Goal: Task Accomplishment & Management: Manage account settings

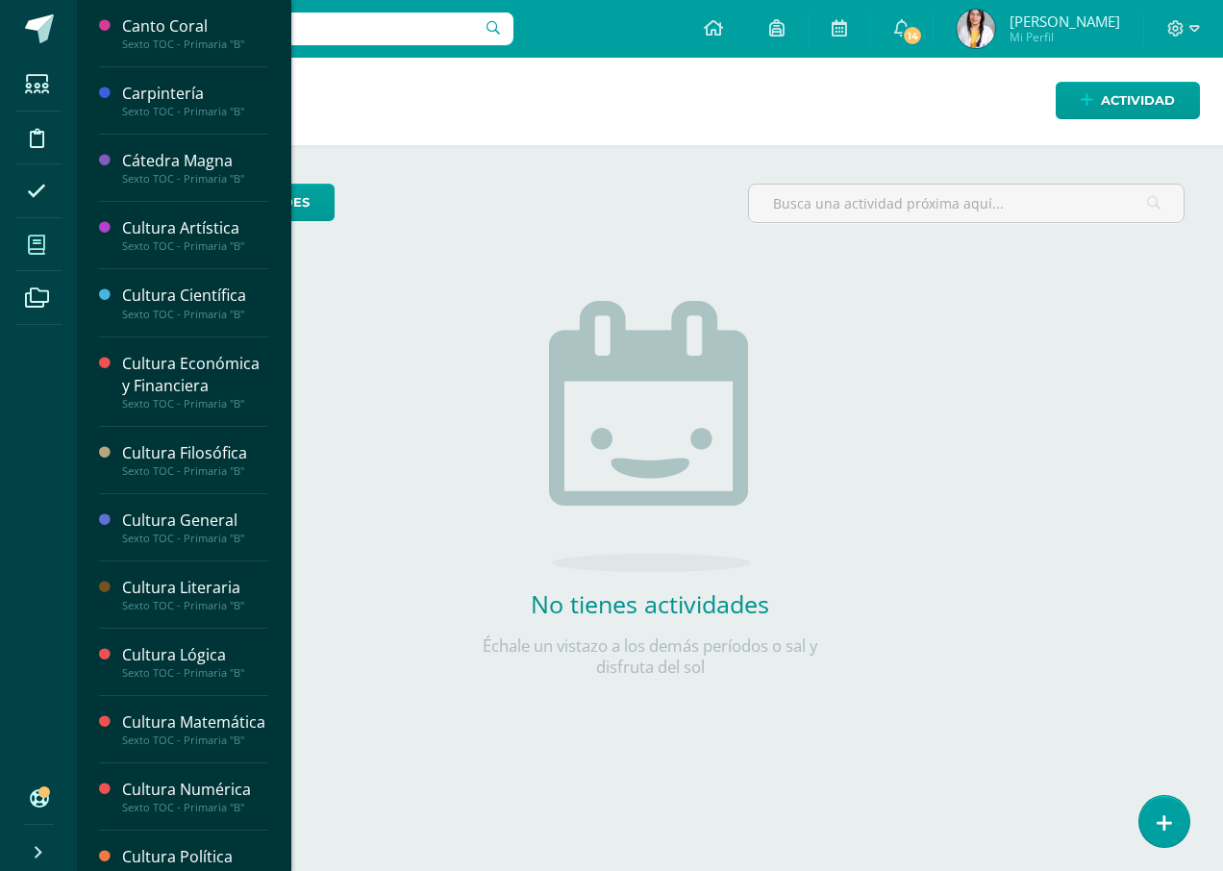
click at [46, 239] on span at bounding box center [36, 244] width 43 height 43
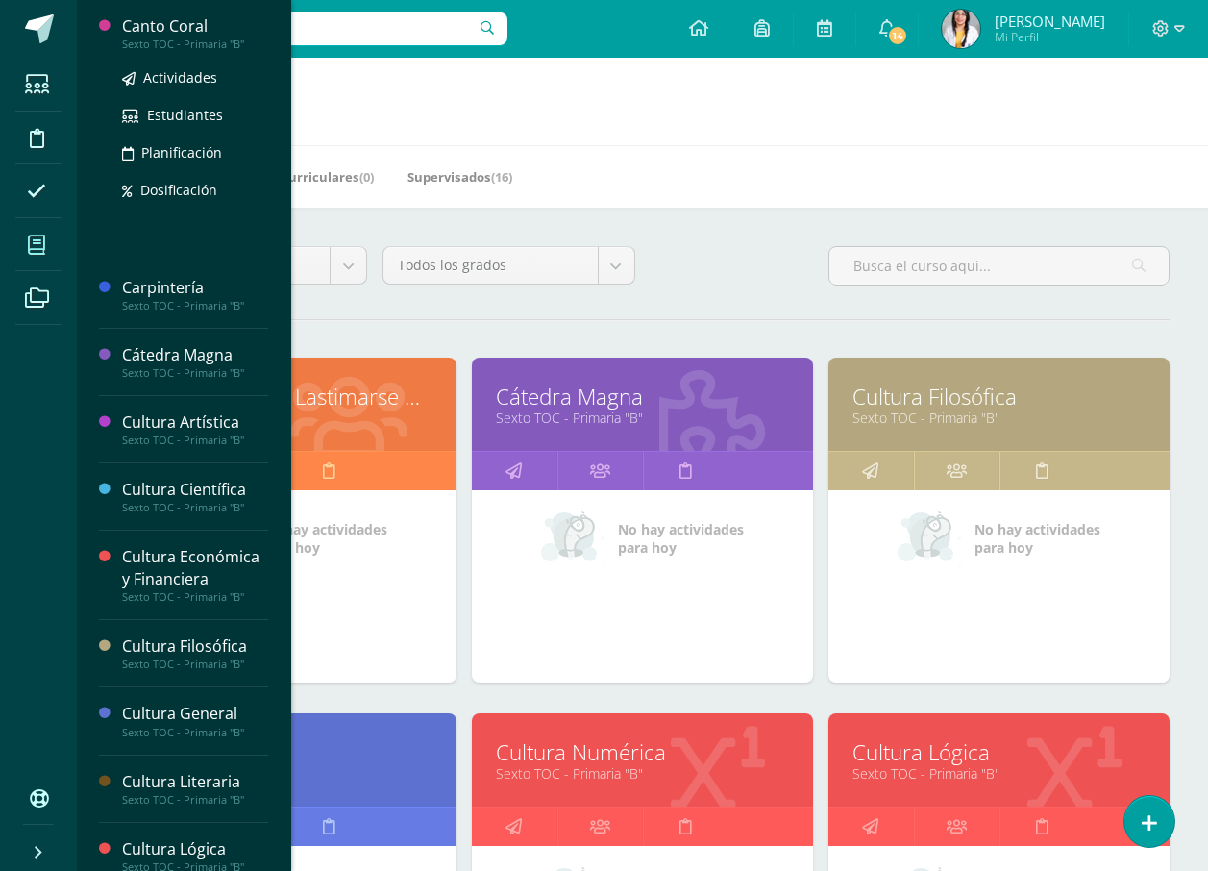
click at [162, 32] on div "Canto Coral" at bounding box center [195, 26] width 146 height 22
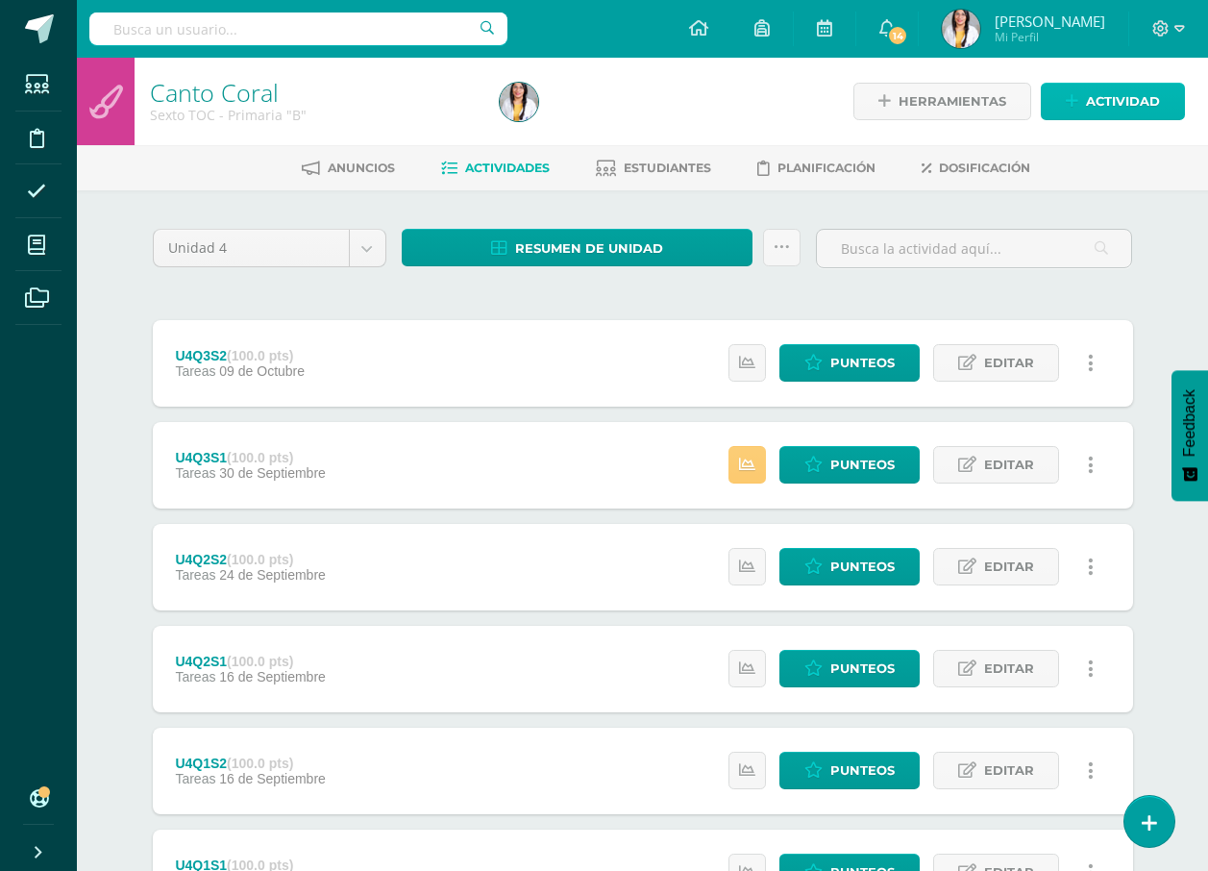
click at [1087, 96] on span "Actividad" at bounding box center [1123, 102] width 74 height 36
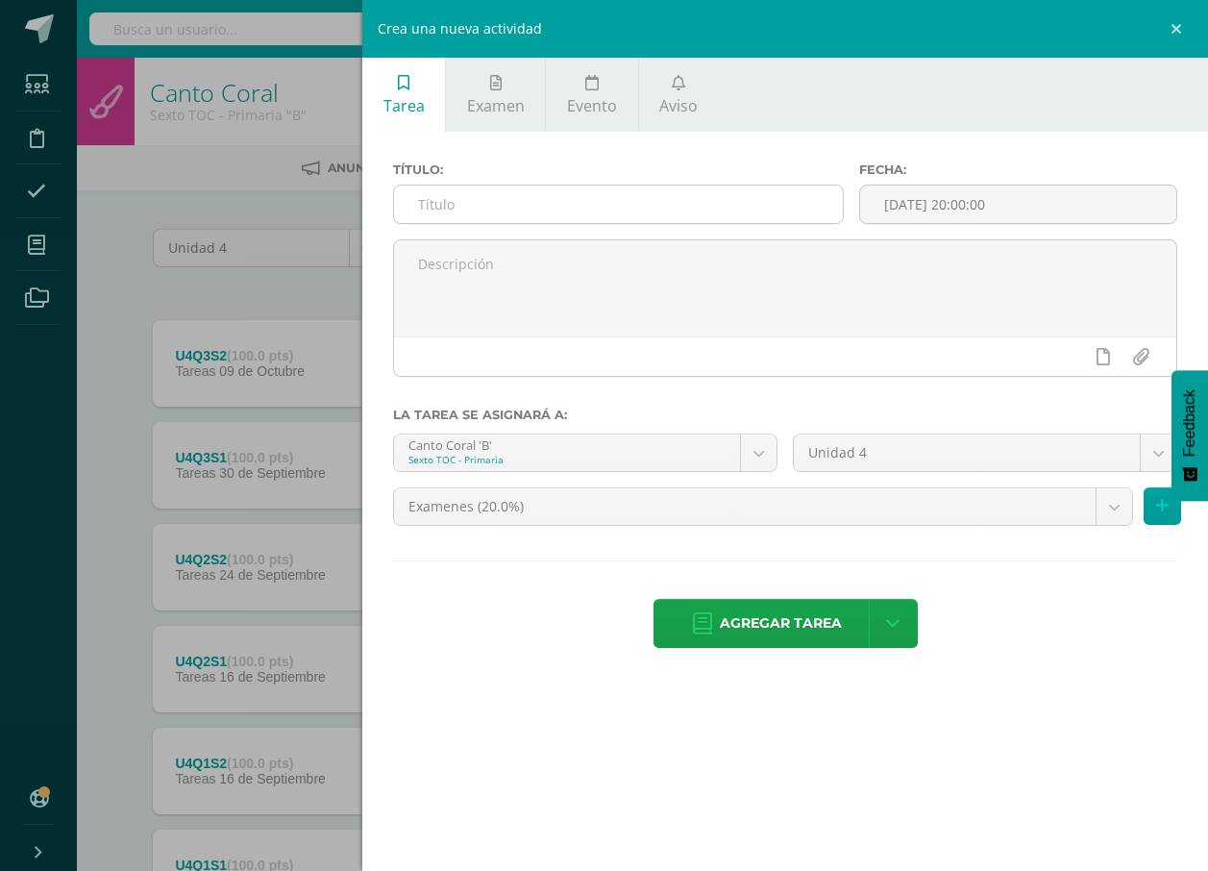
click at [785, 195] on input "text" at bounding box center [618, 204] width 449 height 37
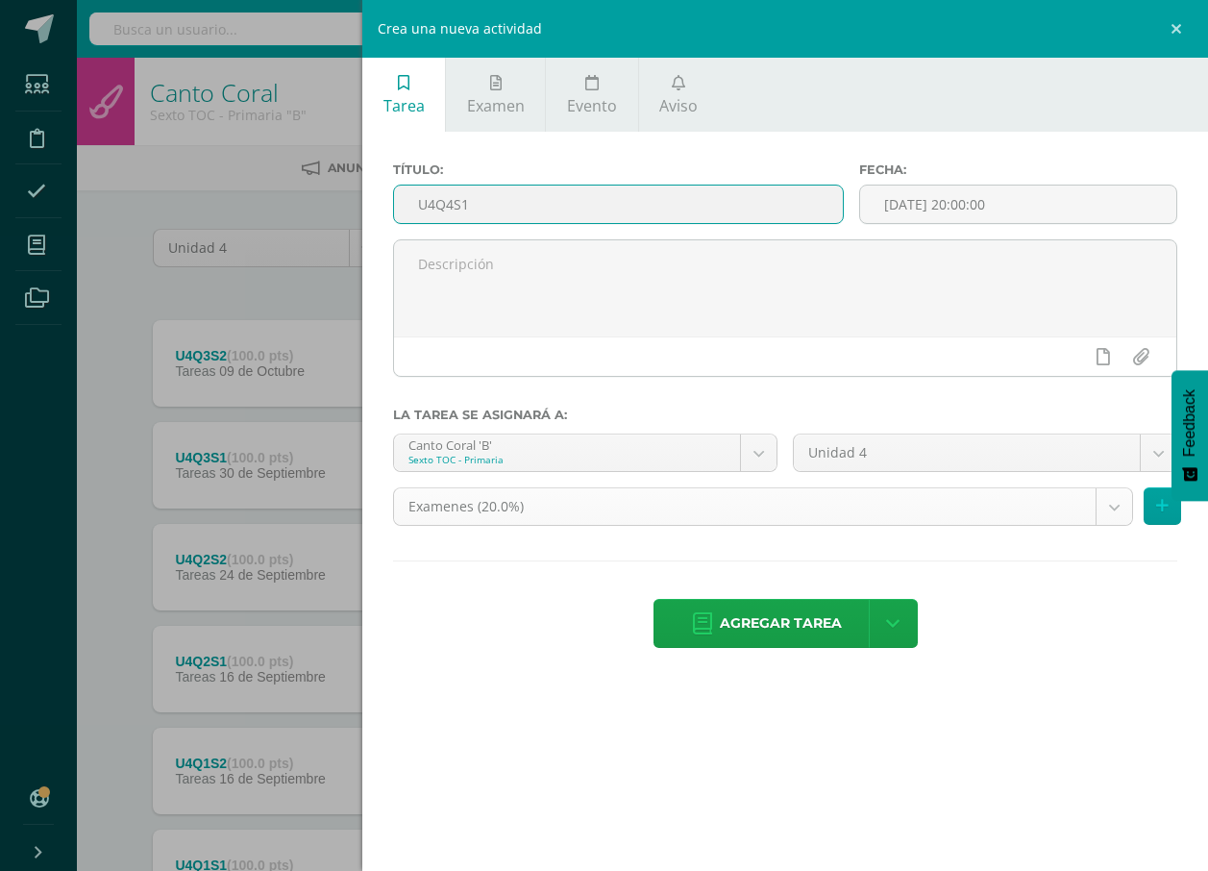
type input "U4Q4S1"
click at [743, 511] on body "Estudiantes Disciplina Asistencia Mis cursos Archivos Soporte Ayuda Reportar un…" at bounding box center [604, 522] width 1208 height 1044
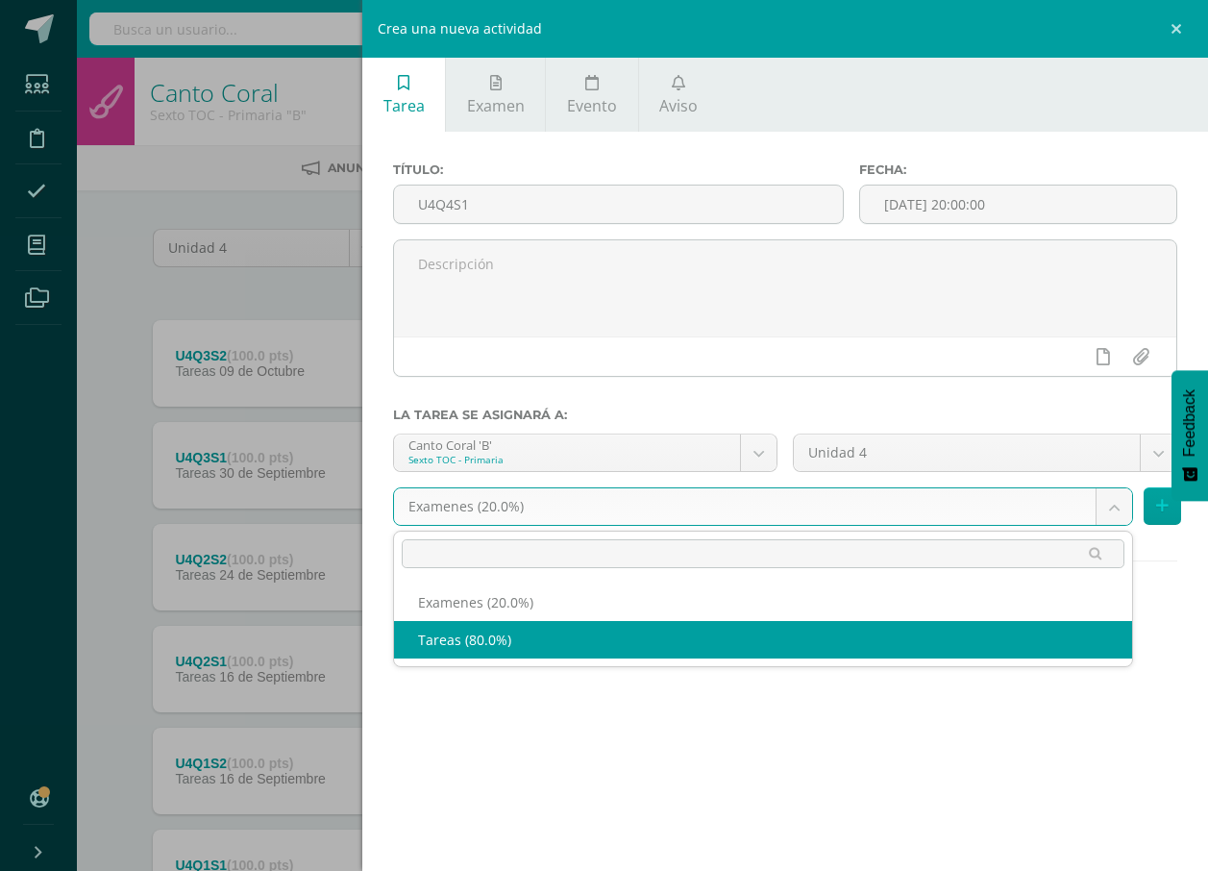
select select "139273"
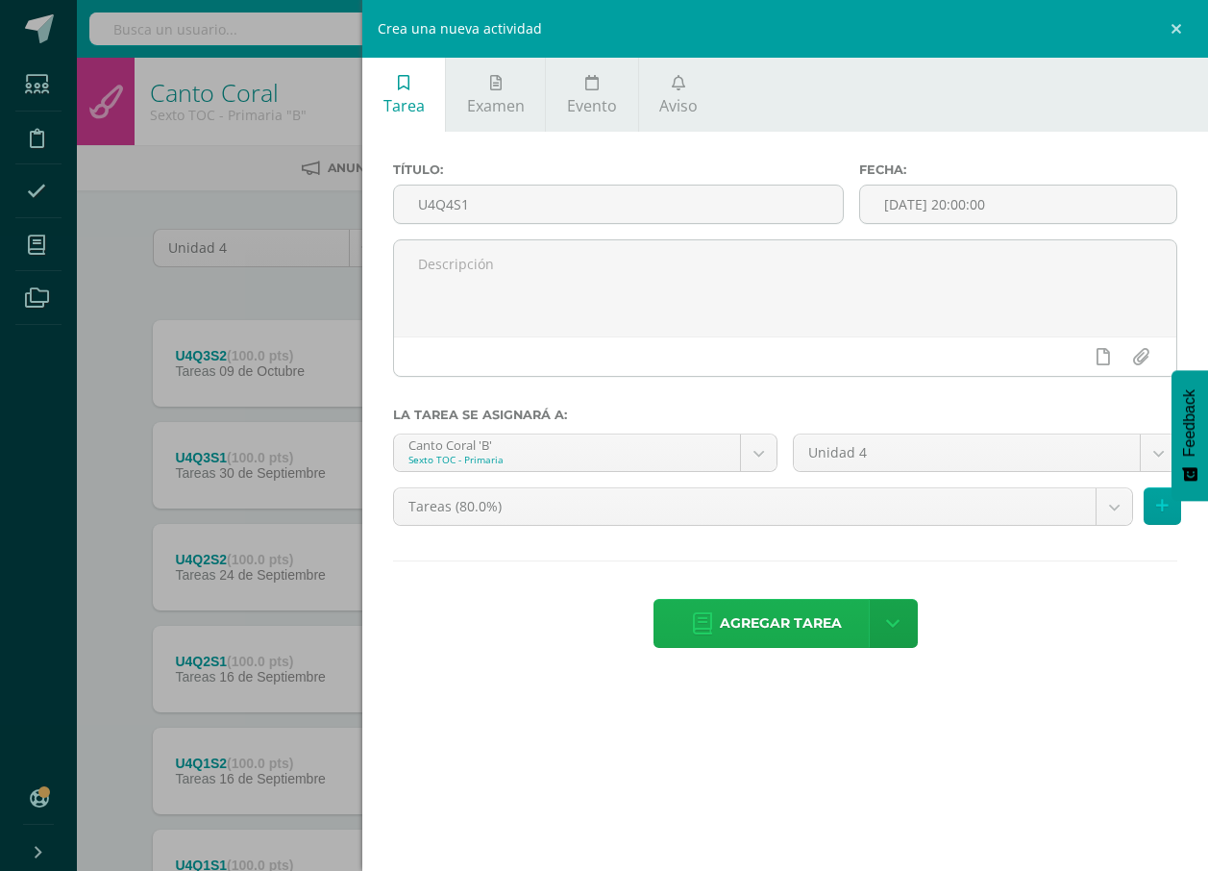
click at [736, 635] on span "Agregar tarea" at bounding box center [781, 623] width 122 height 47
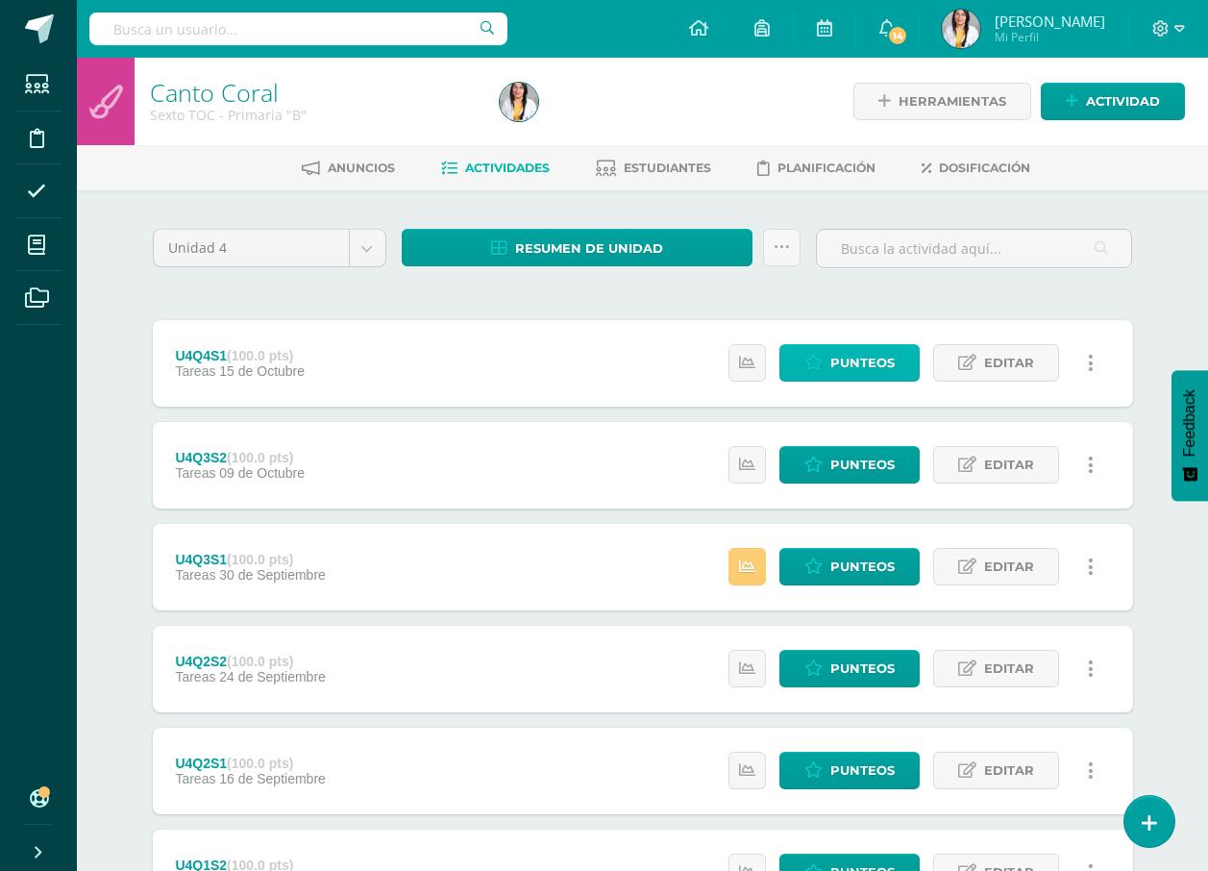
click at [895, 367] on span "Punteos" at bounding box center [863, 363] width 64 height 36
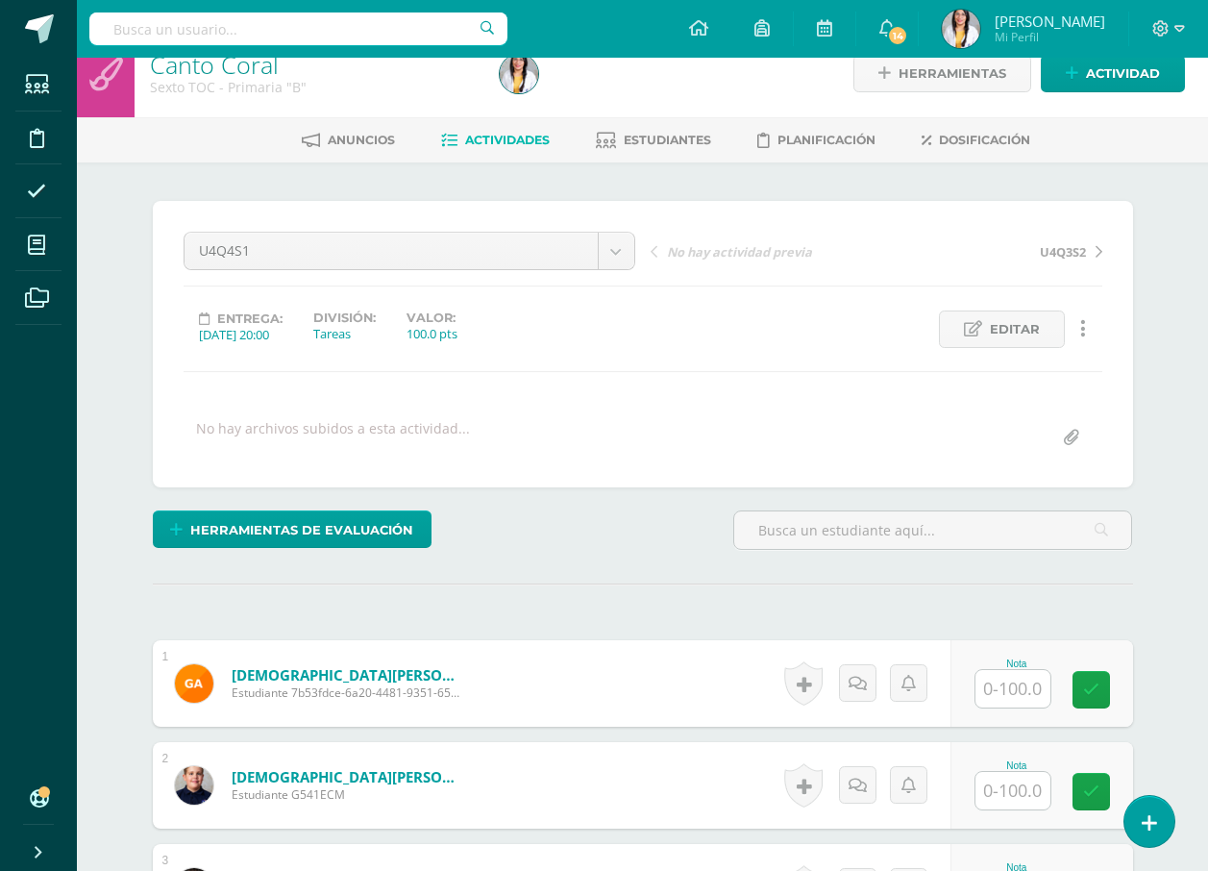
scroll to position [193, 0]
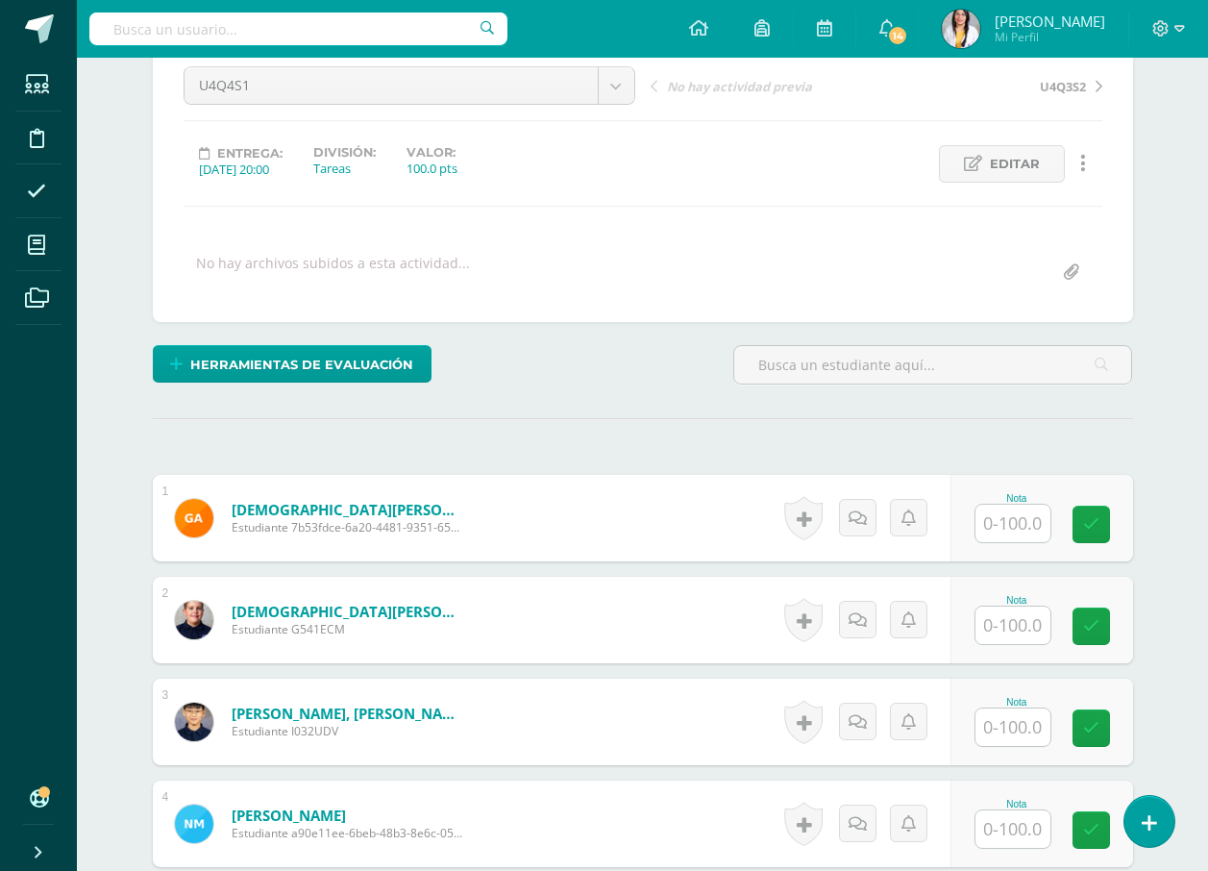
click at [1020, 519] on input "text" at bounding box center [1013, 523] width 75 height 37
type input "100"
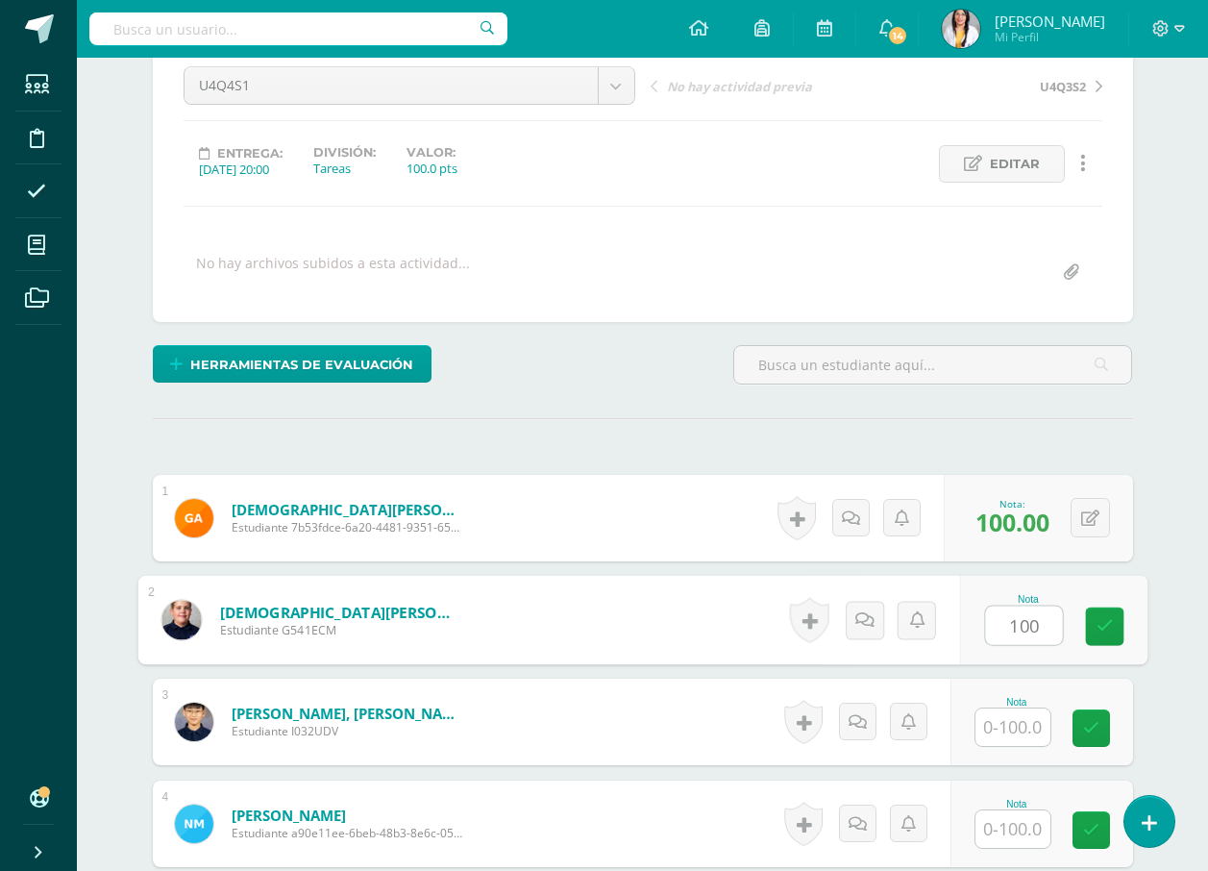
type input "100"
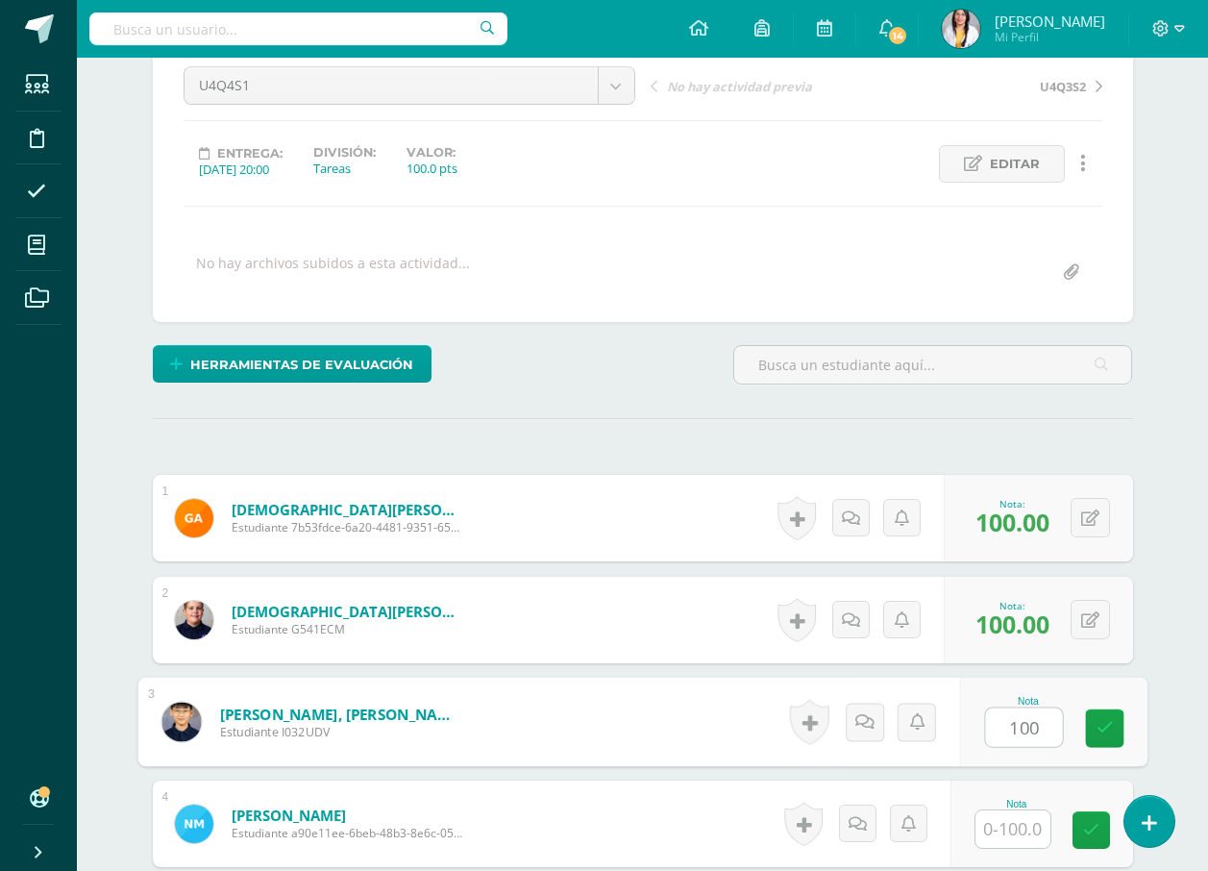
type input "100"
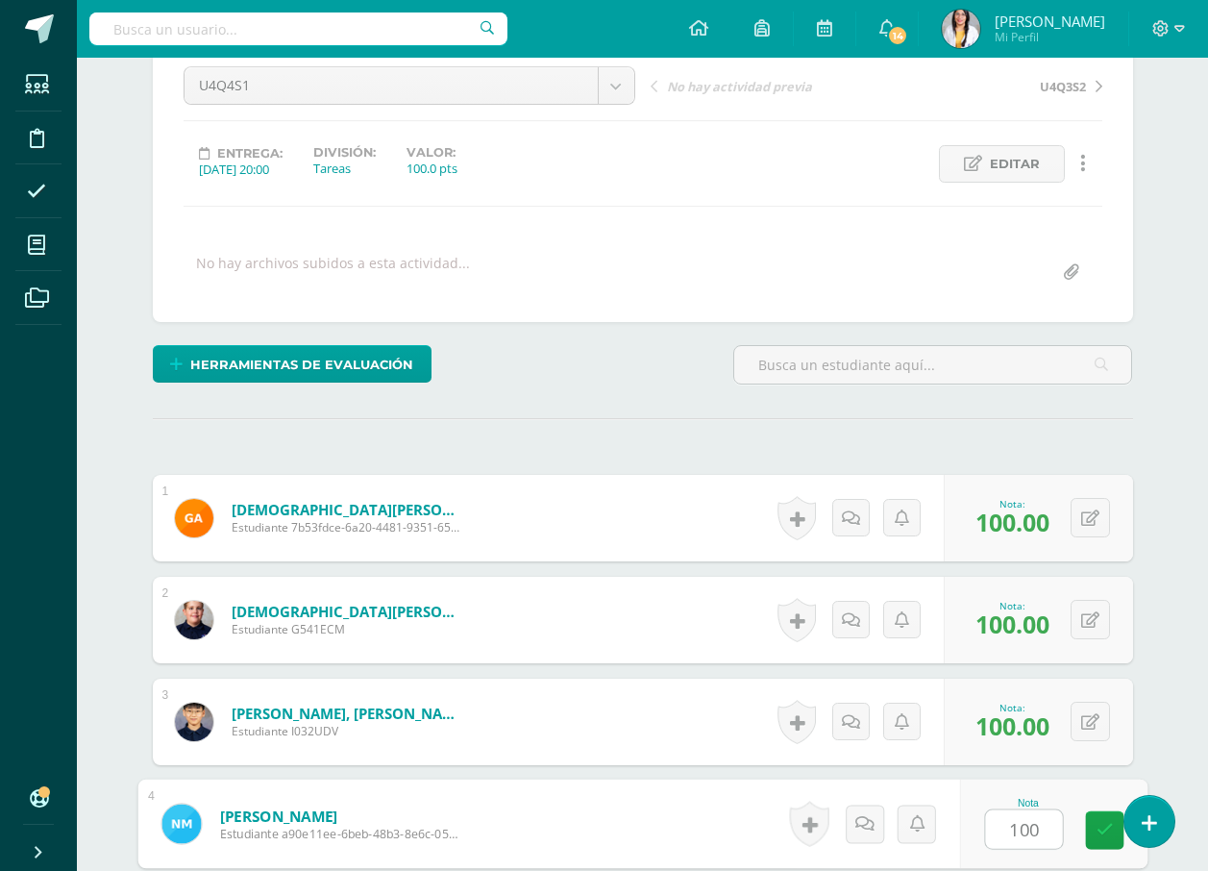
type input "100"
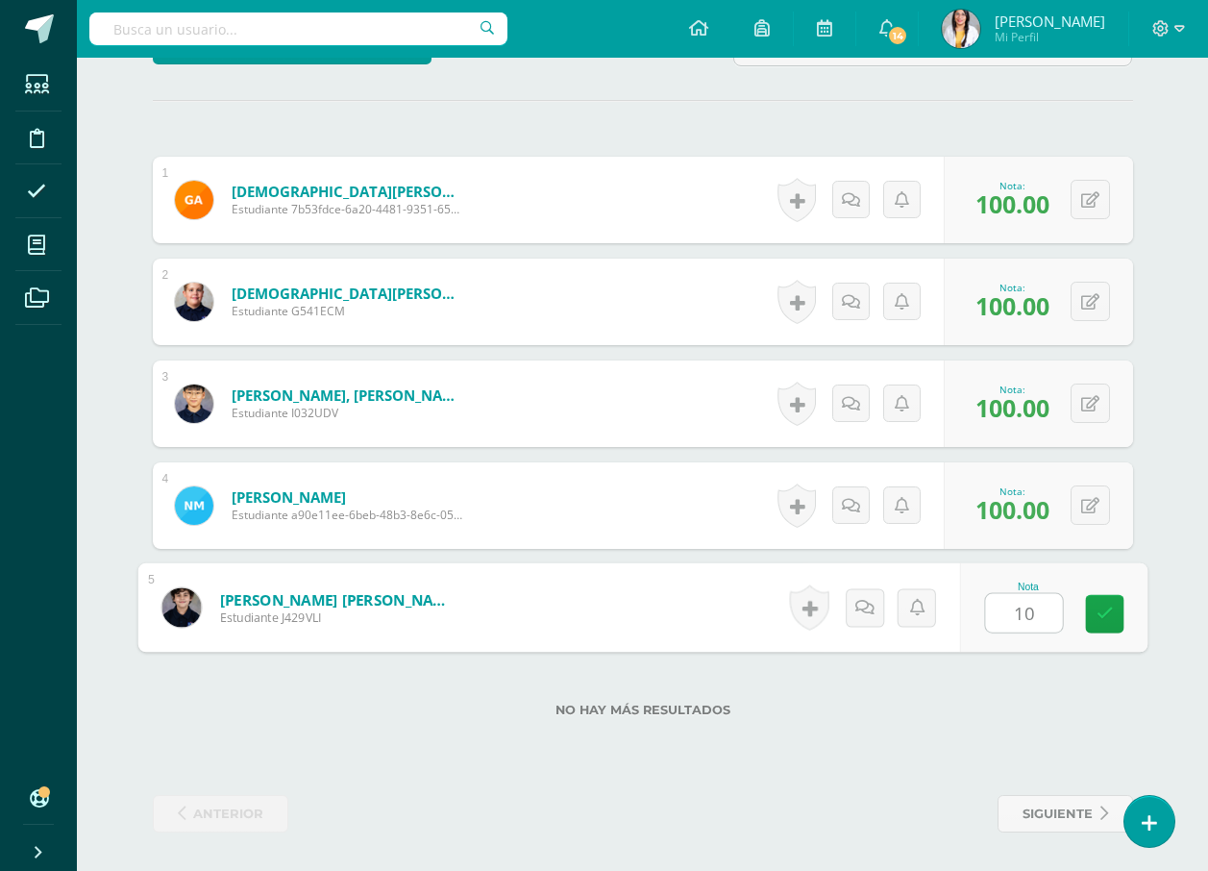
type input "100"
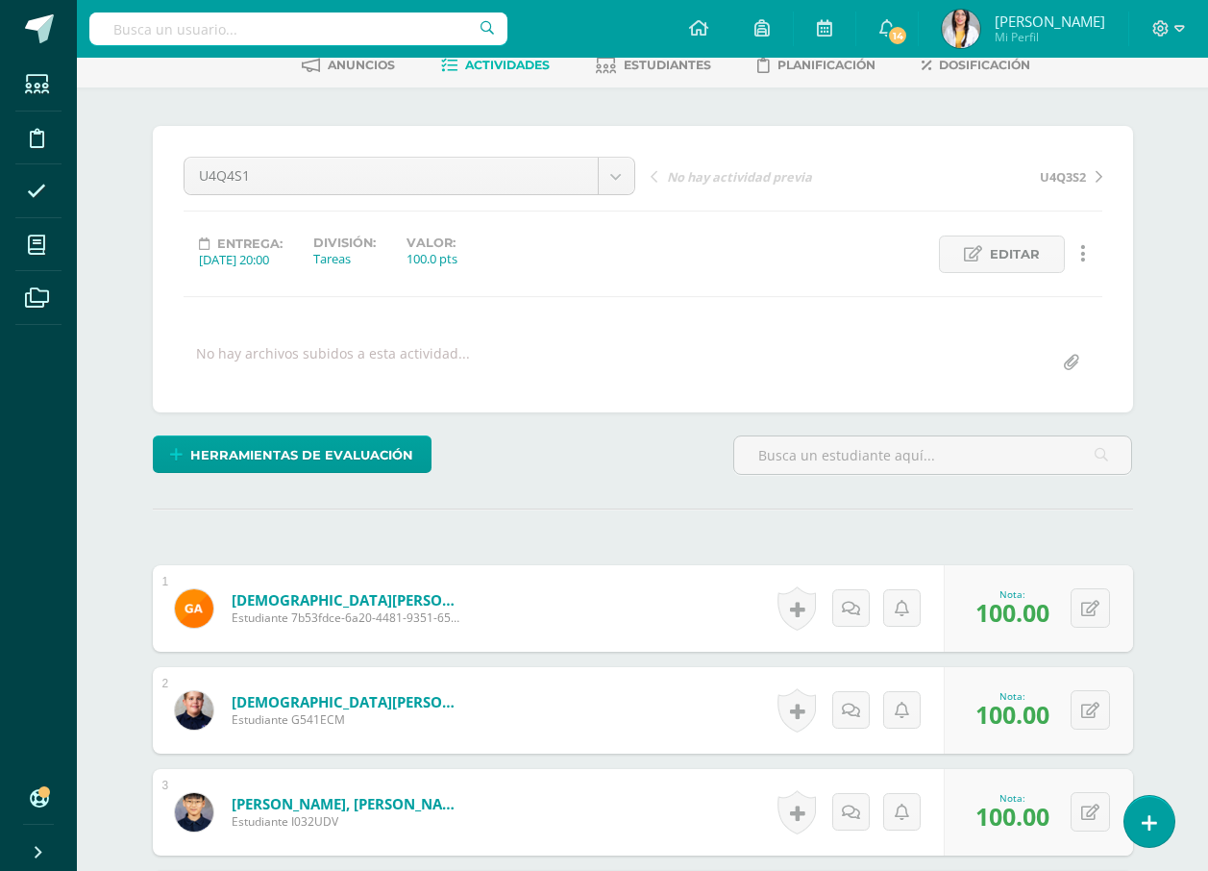
scroll to position [0, 0]
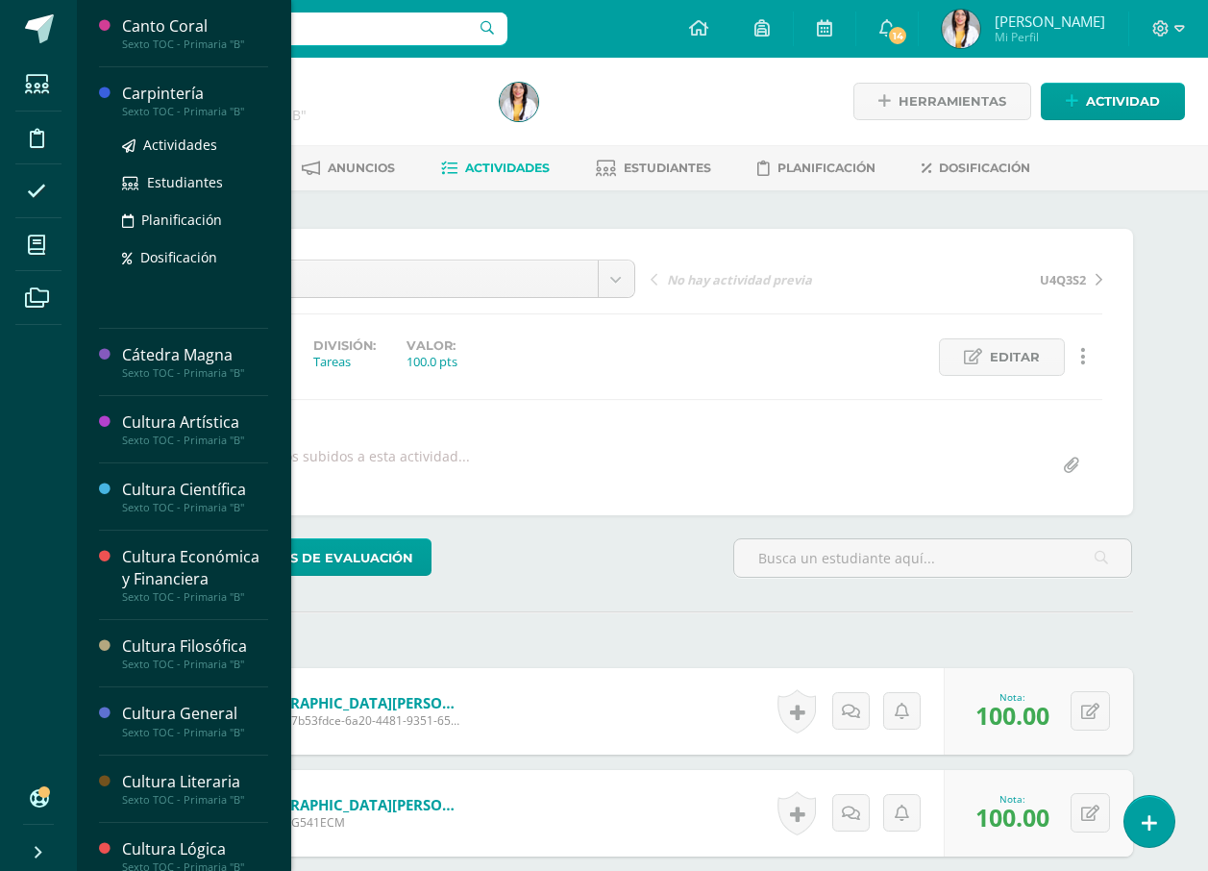
click at [134, 97] on div "Carpintería" at bounding box center [195, 94] width 146 height 22
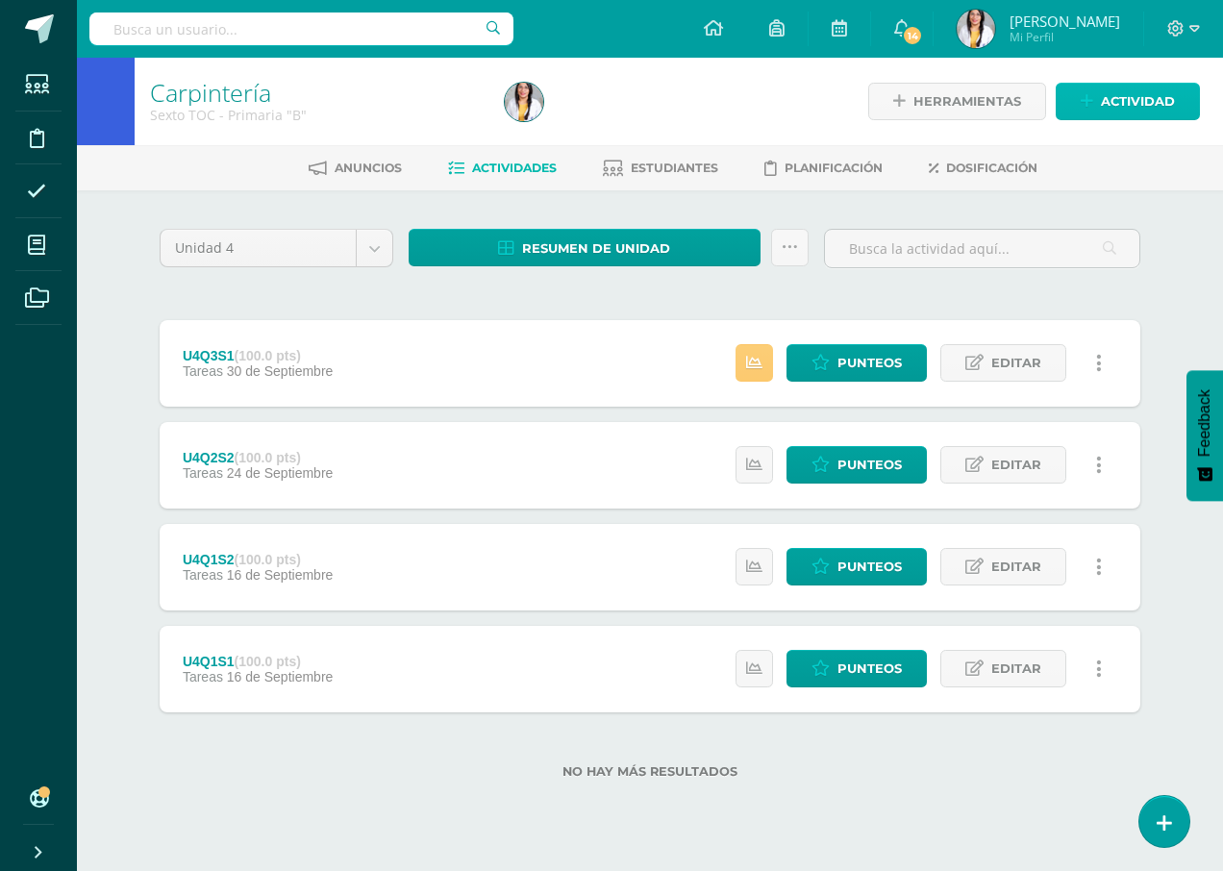
click at [1134, 97] on span "Actividad" at bounding box center [1138, 102] width 74 height 36
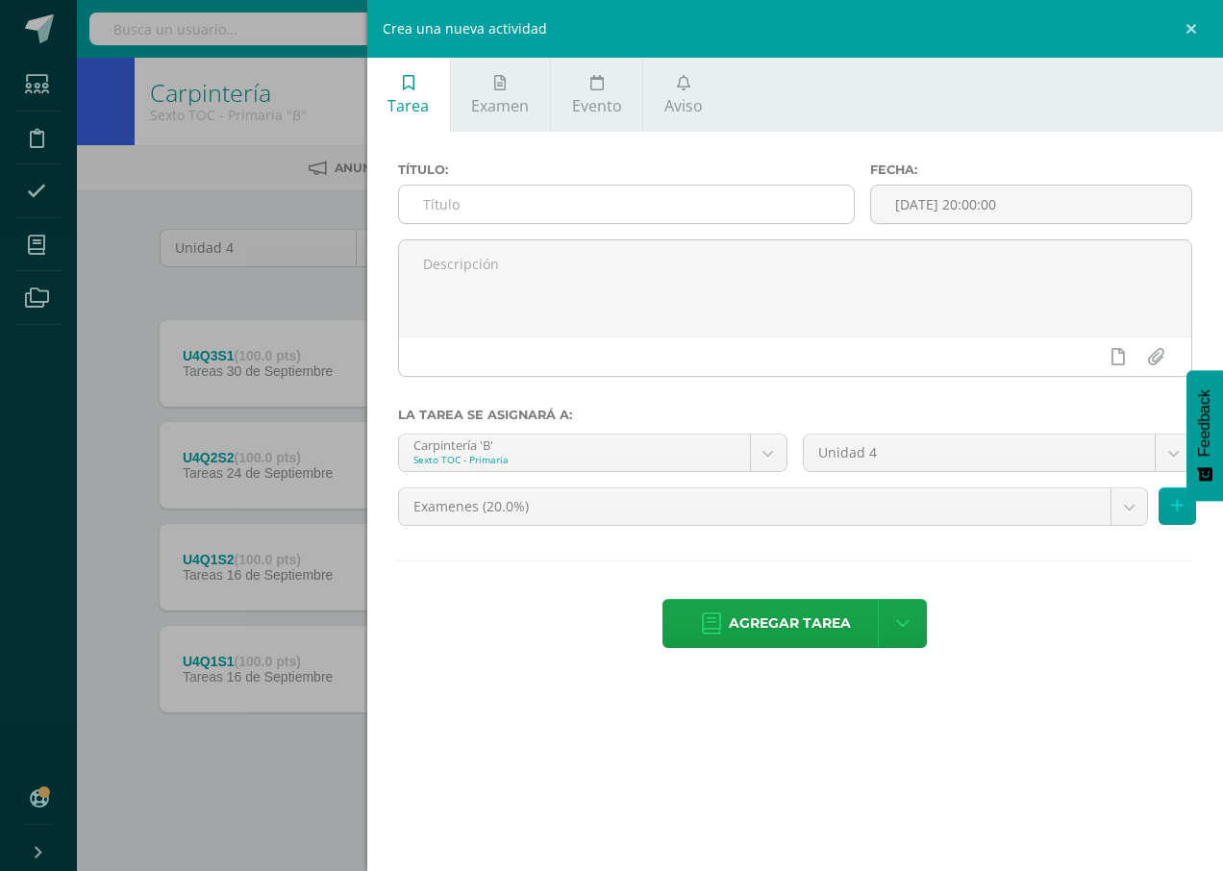
click at [588, 198] on input "text" at bounding box center [626, 204] width 455 height 37
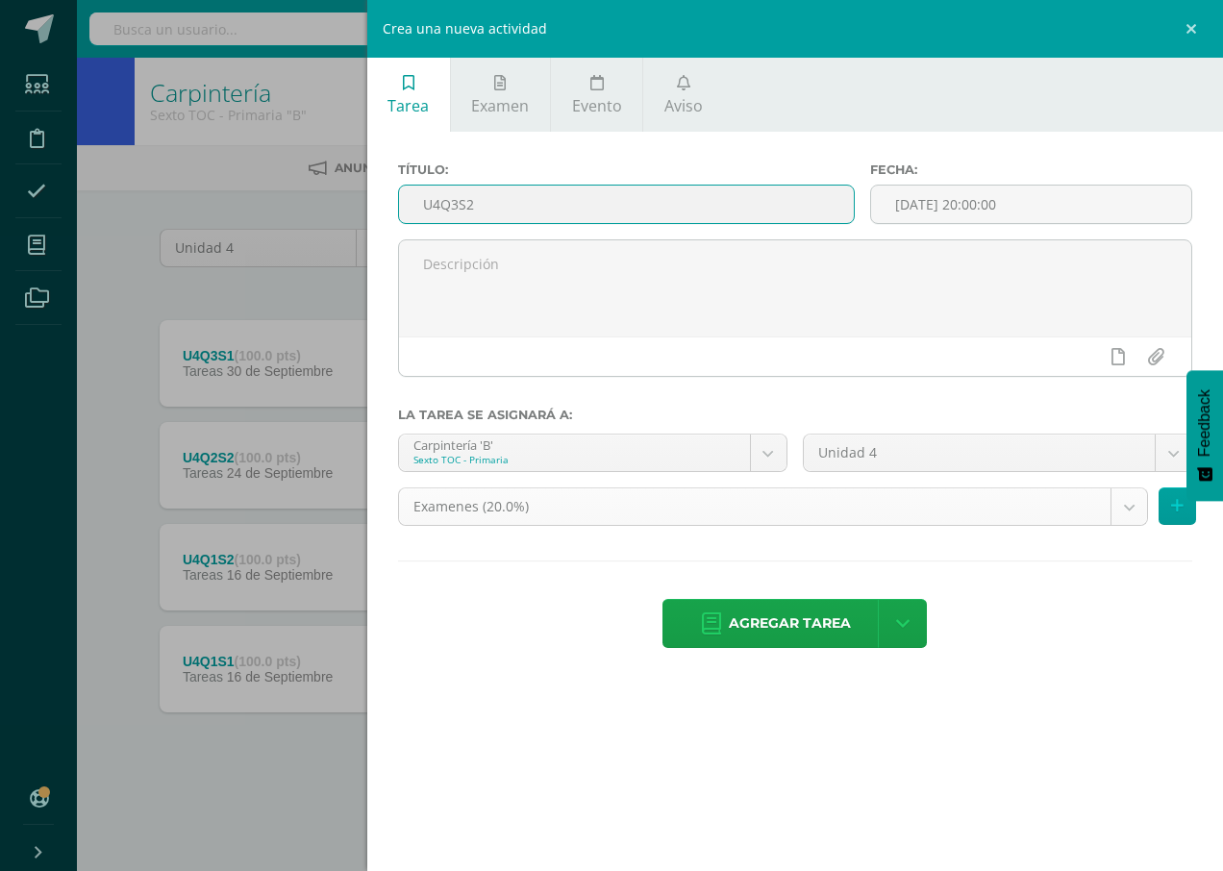
type input "U4Q3S2"
click at [584, 506] on body "Estudiantes Disciplina Asistencia Mis cursos Archivos Soporte Ayuda Reportar un…" at bounding box center [611, 420] width 1223 height 840
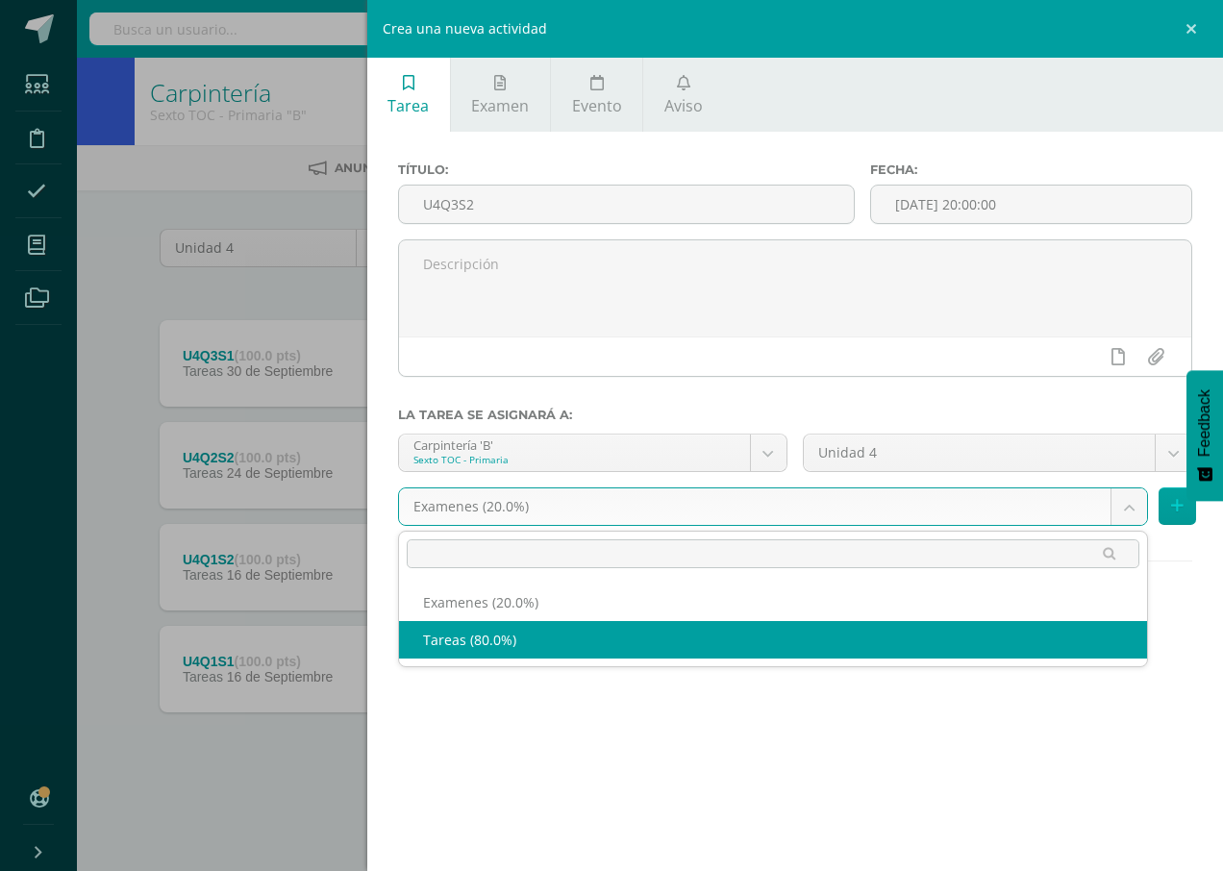
select select "139312"
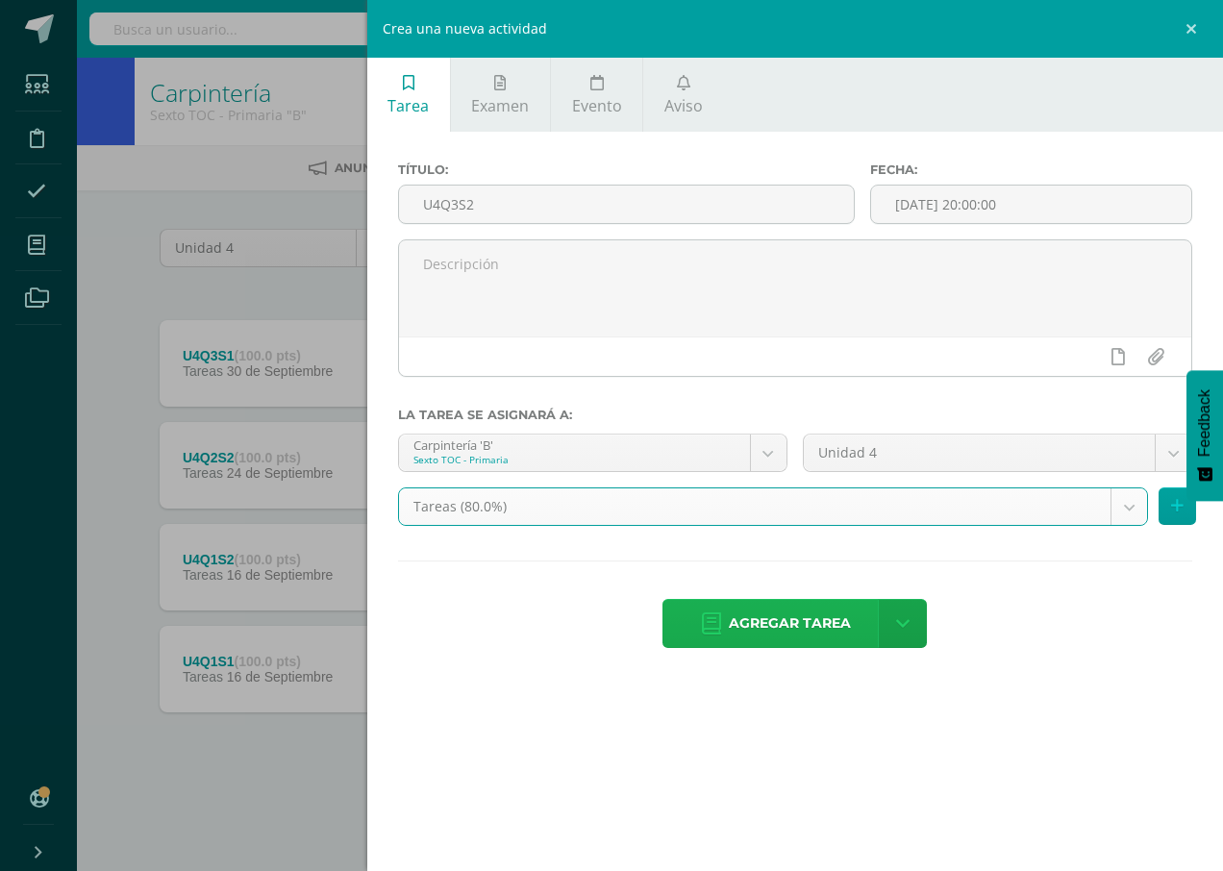
click at [734, 642] on span "Agregar tarea" at bounding box center [790, 623] width 122 height 47
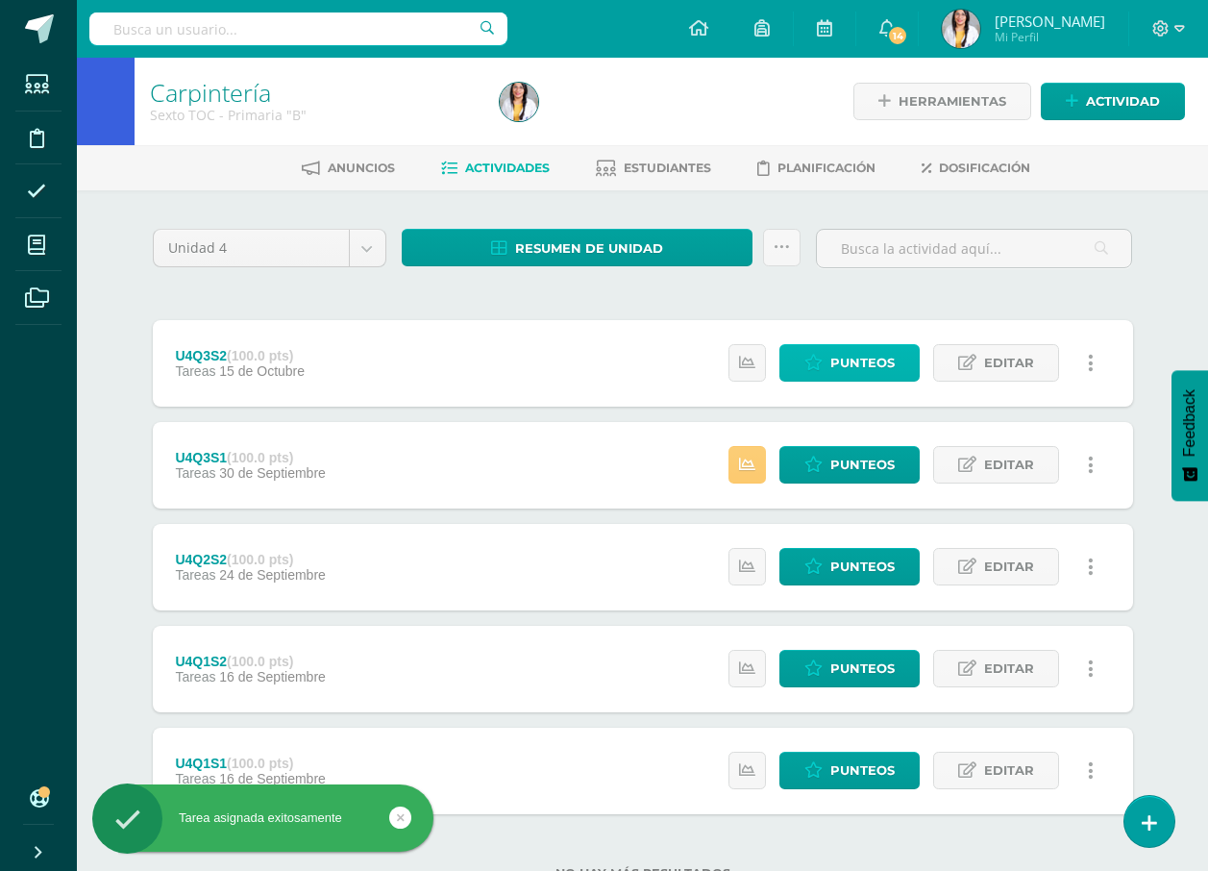
click at [890, 366] on span "Punteos" at bounding box center [863, 363] width 64 height 36
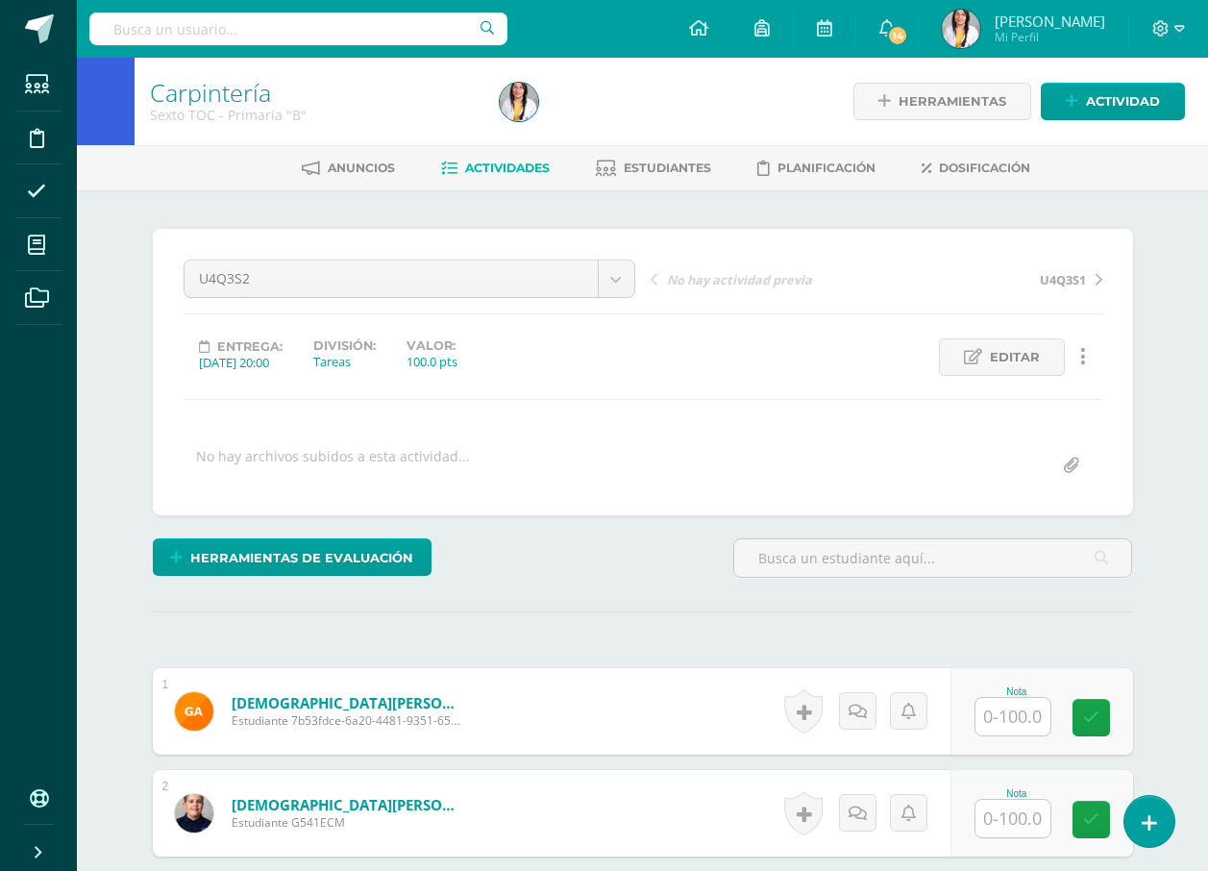
scroll to position [1, 0]
click at [1036, 356] on span "Editar" at bounding box center [1015, 356] width 50 height 36
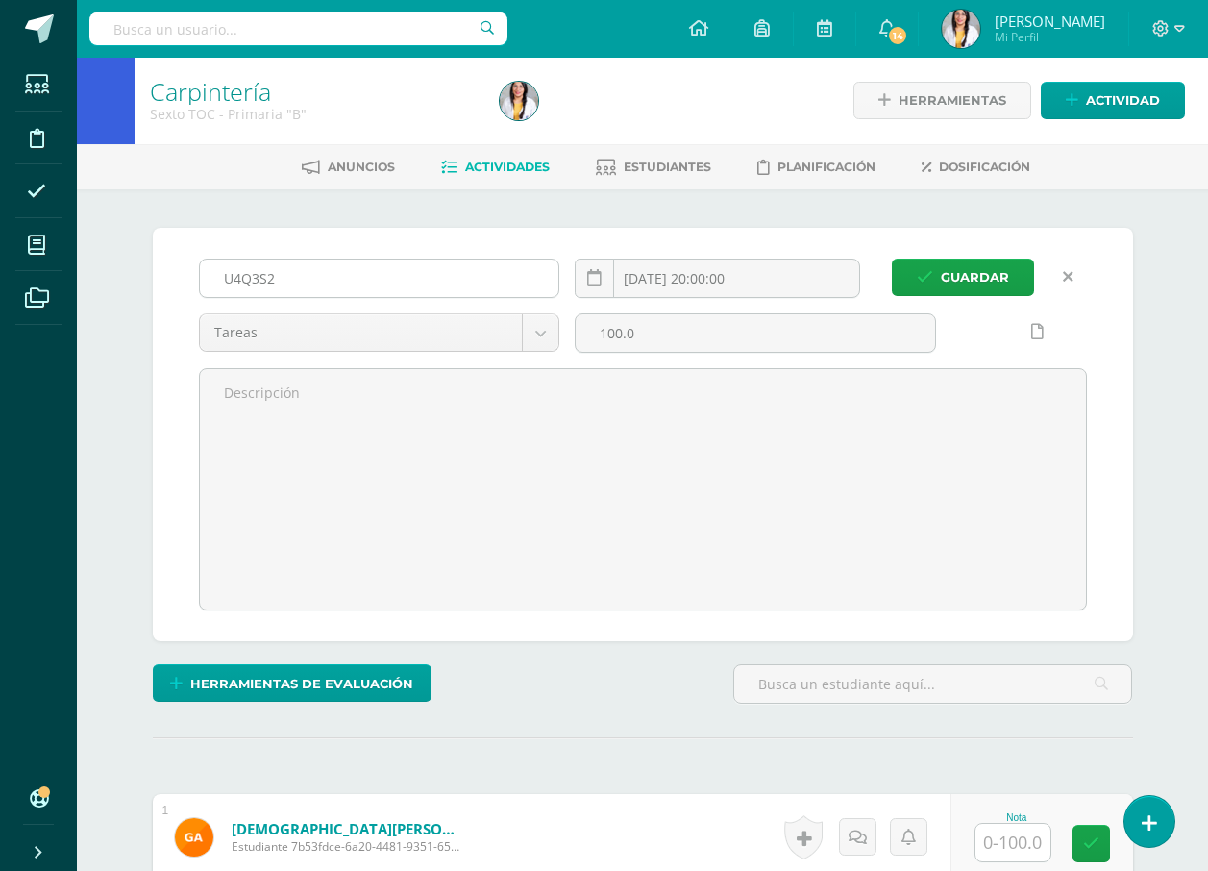
click at [336, 287] on input "U4Q3S2" at bounding box center [380, 278] width 360 height 37
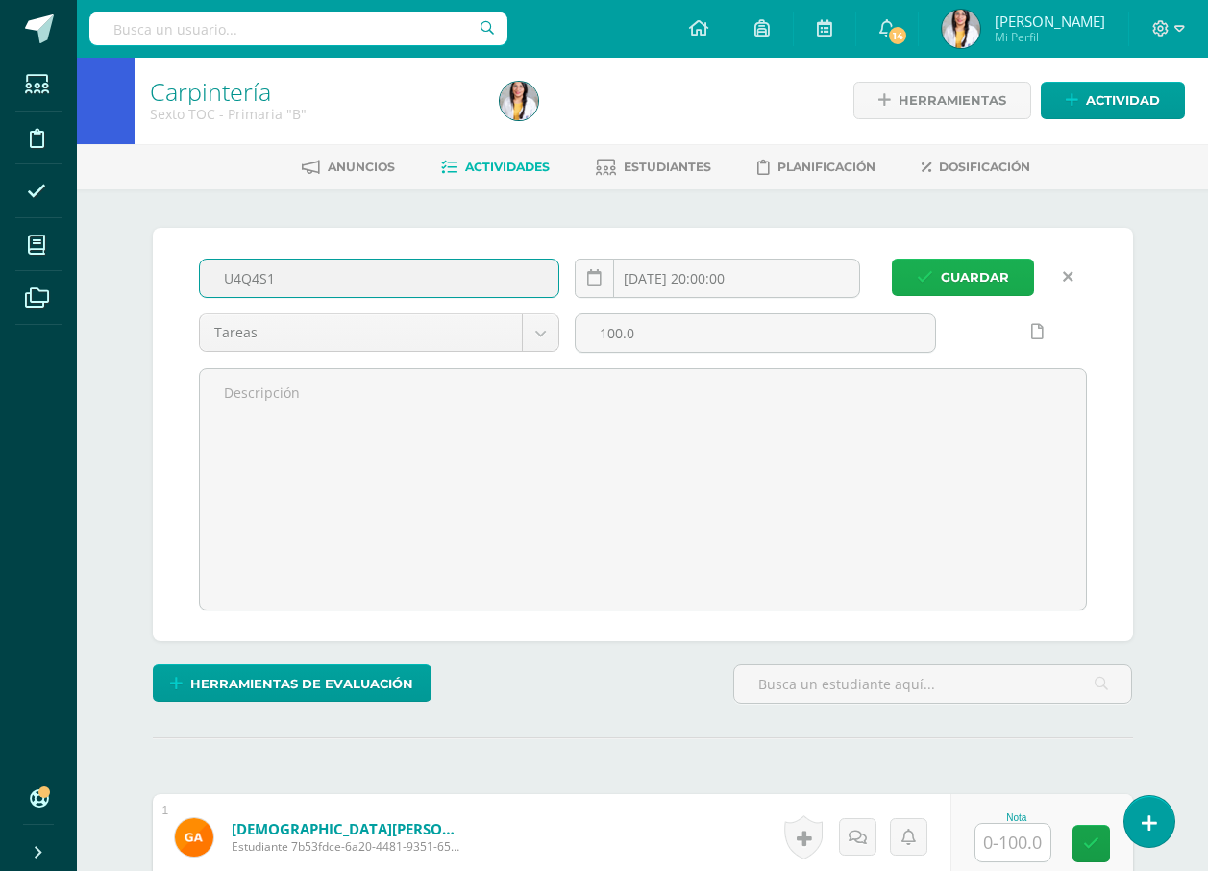
type input "U4Q4S1"
click at [1009, 289] on button "Guardar" at bounding box center [963, 277] width 142 height 37
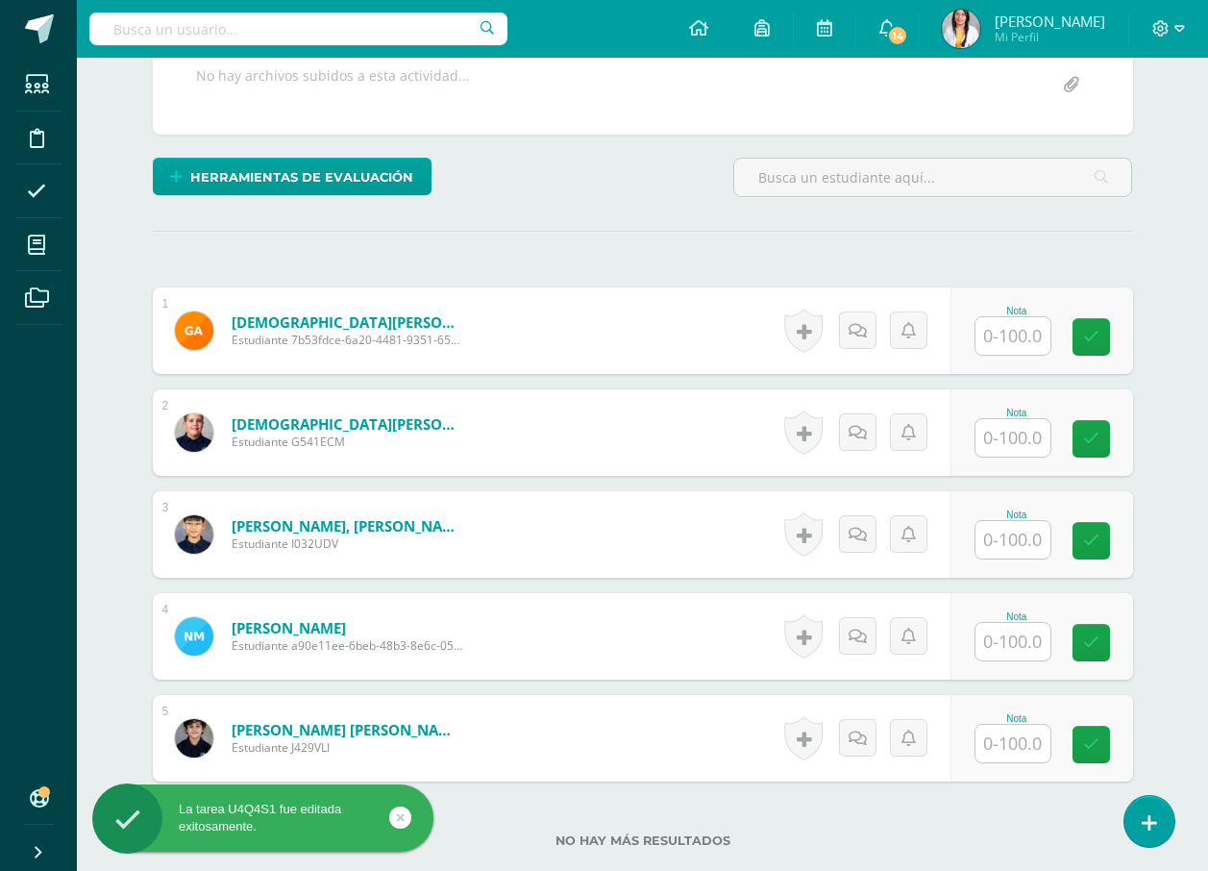
scroll to position [385, 0]
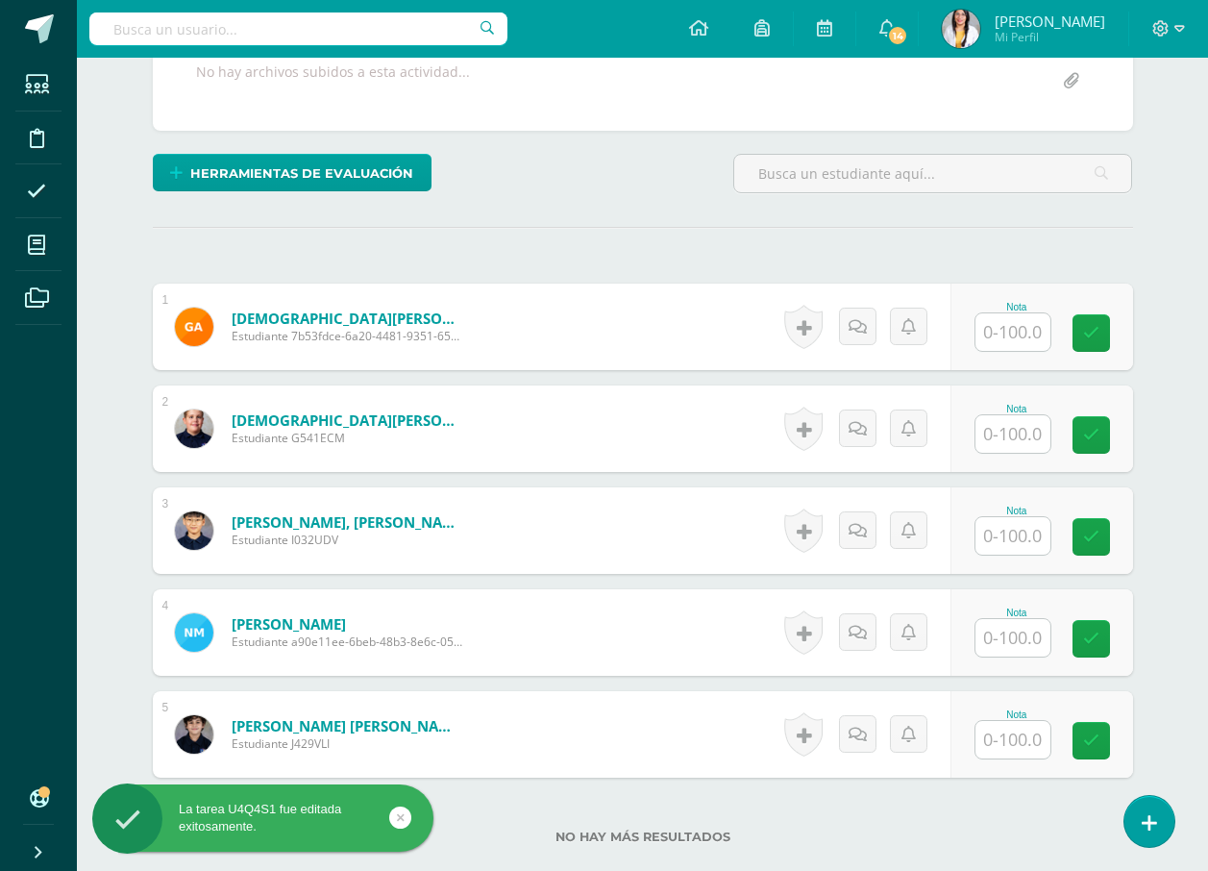
click at [1039, 336] on input "text" at bounding box center [1013, 331] width 75 height 37
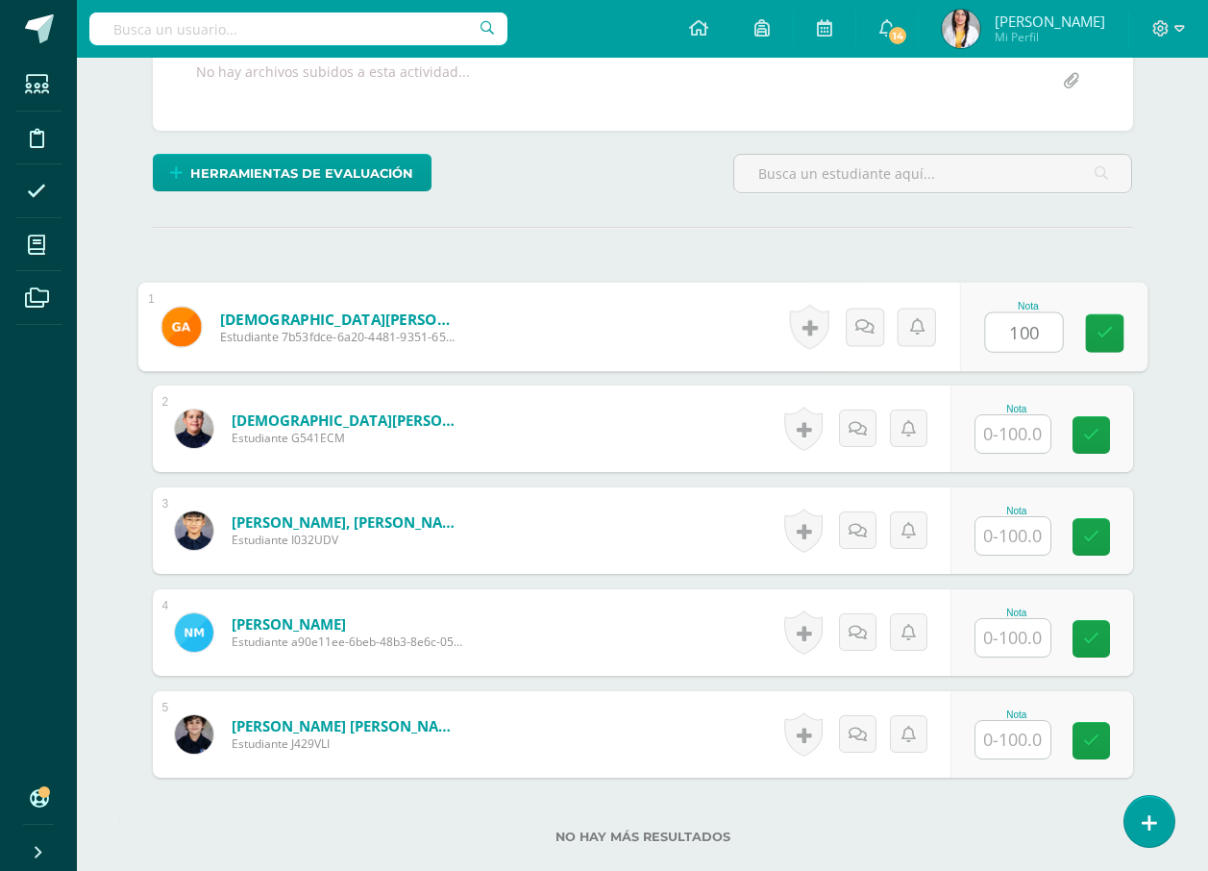
type input "100"
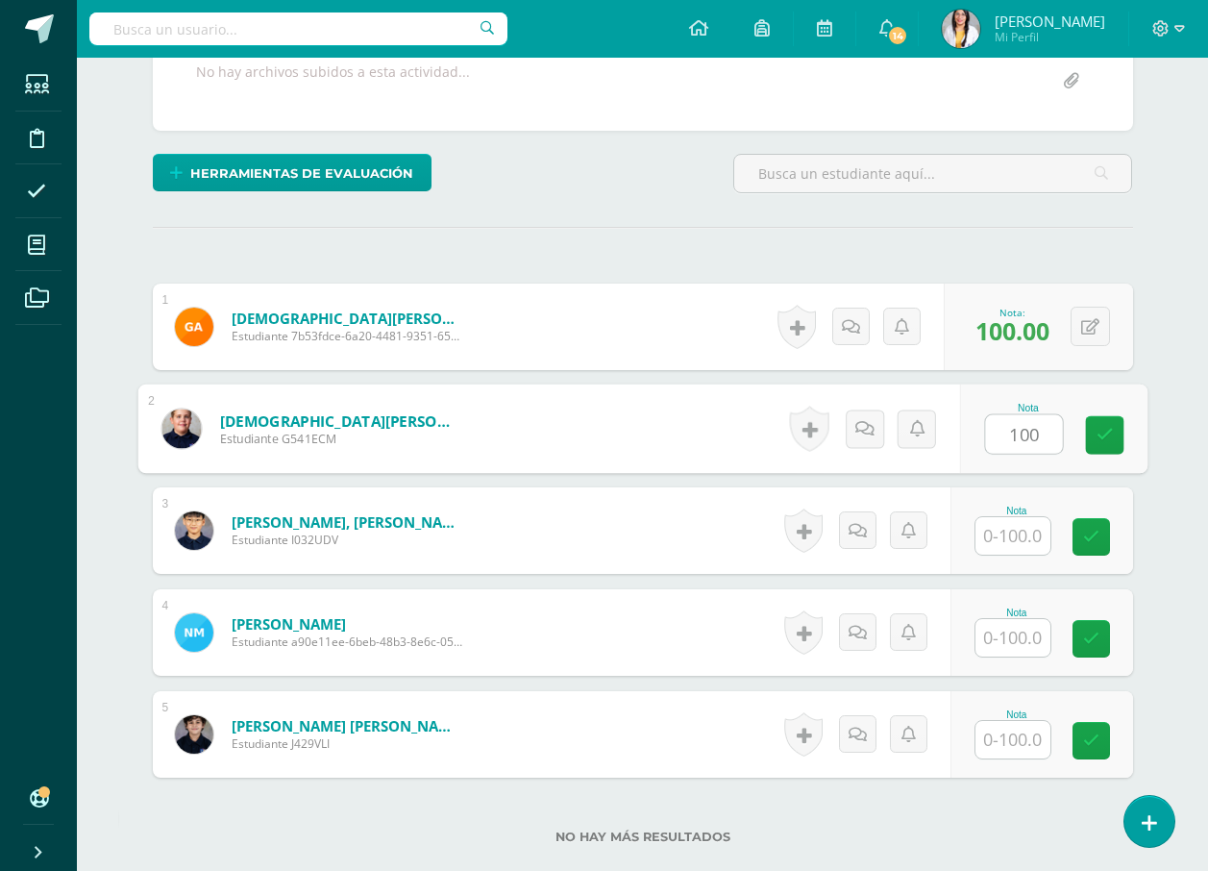
type input "100"
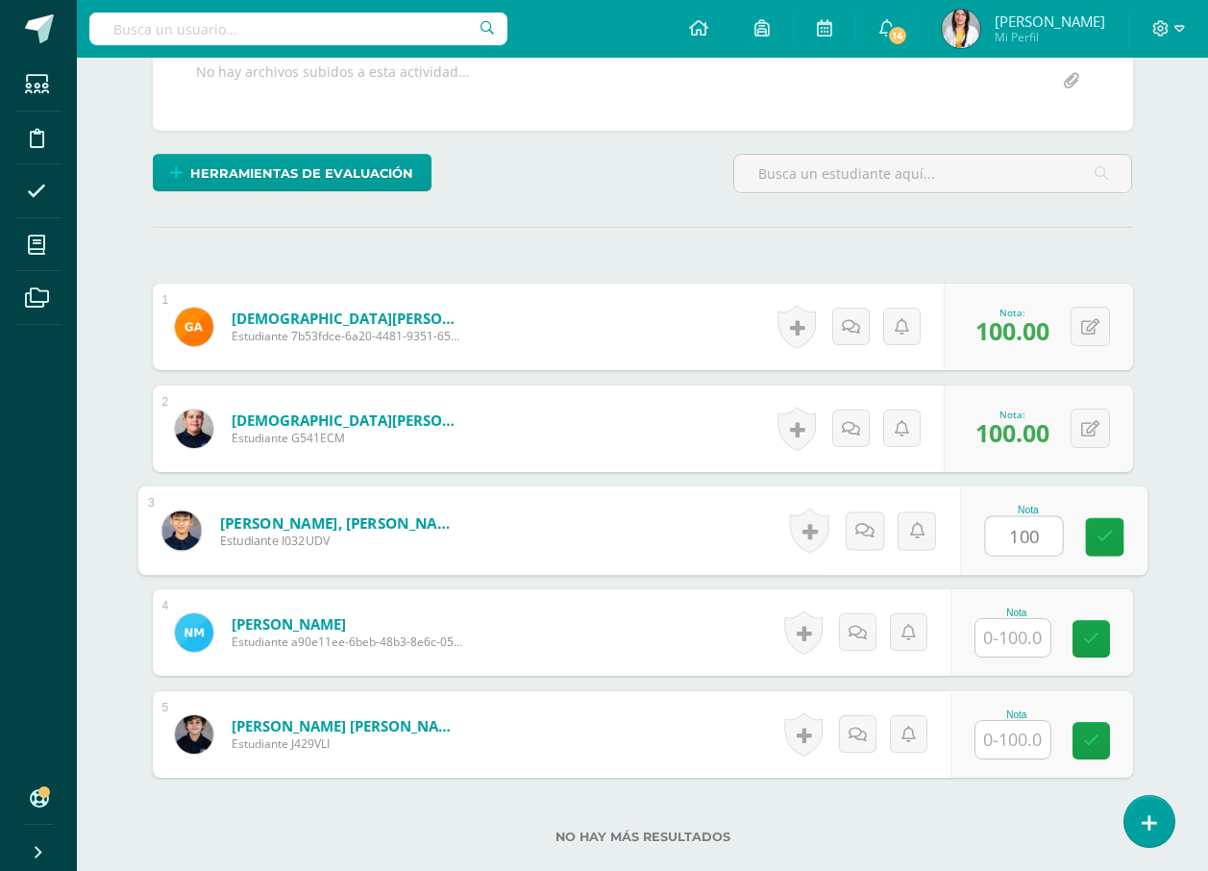
type input "100"
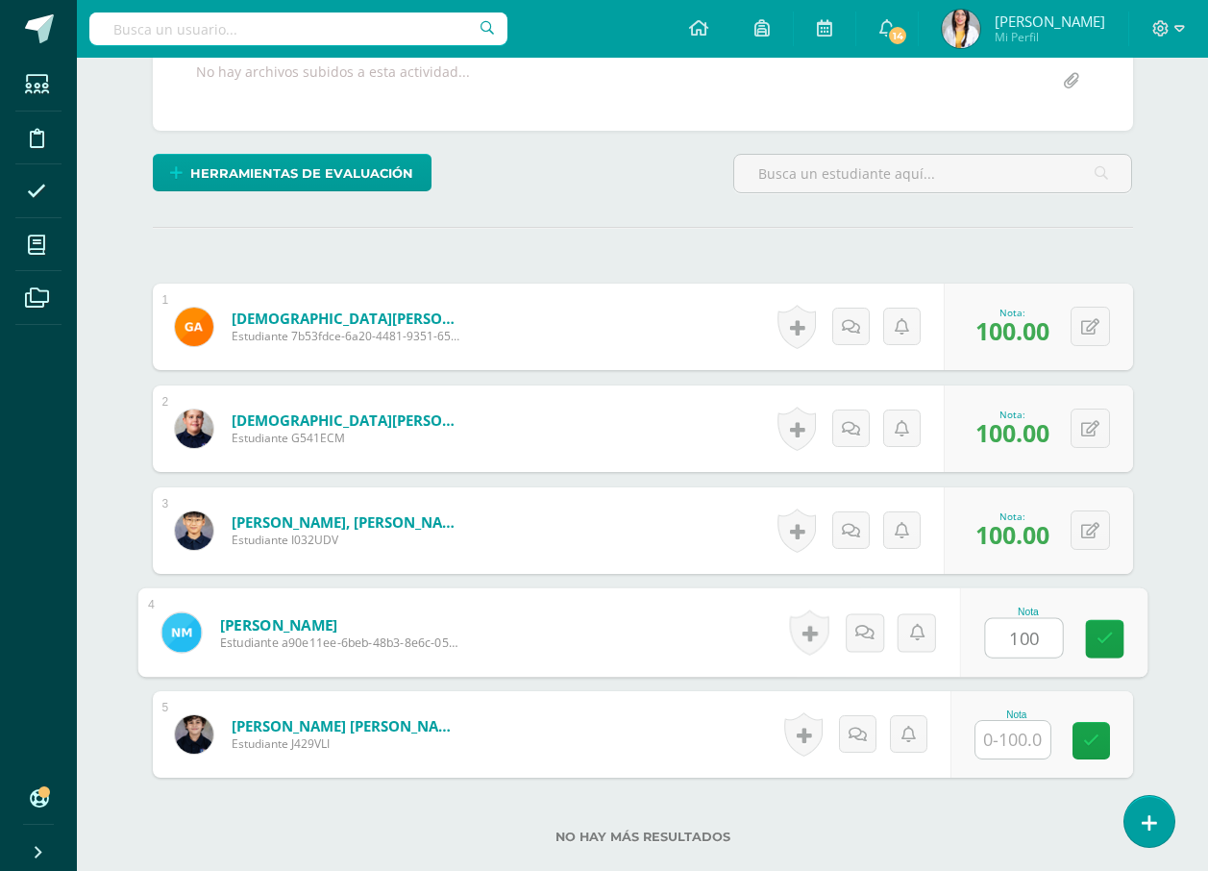
type input "100"
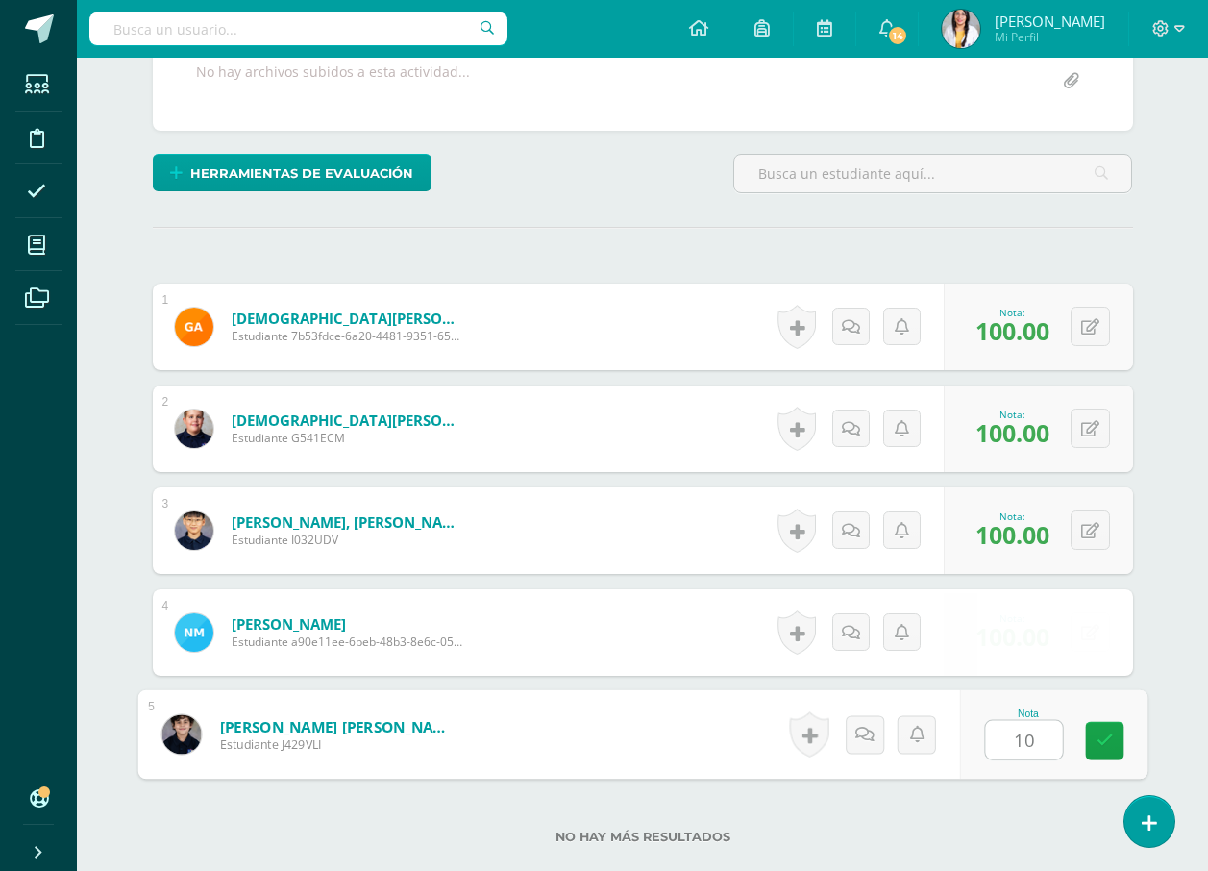
type input "100"
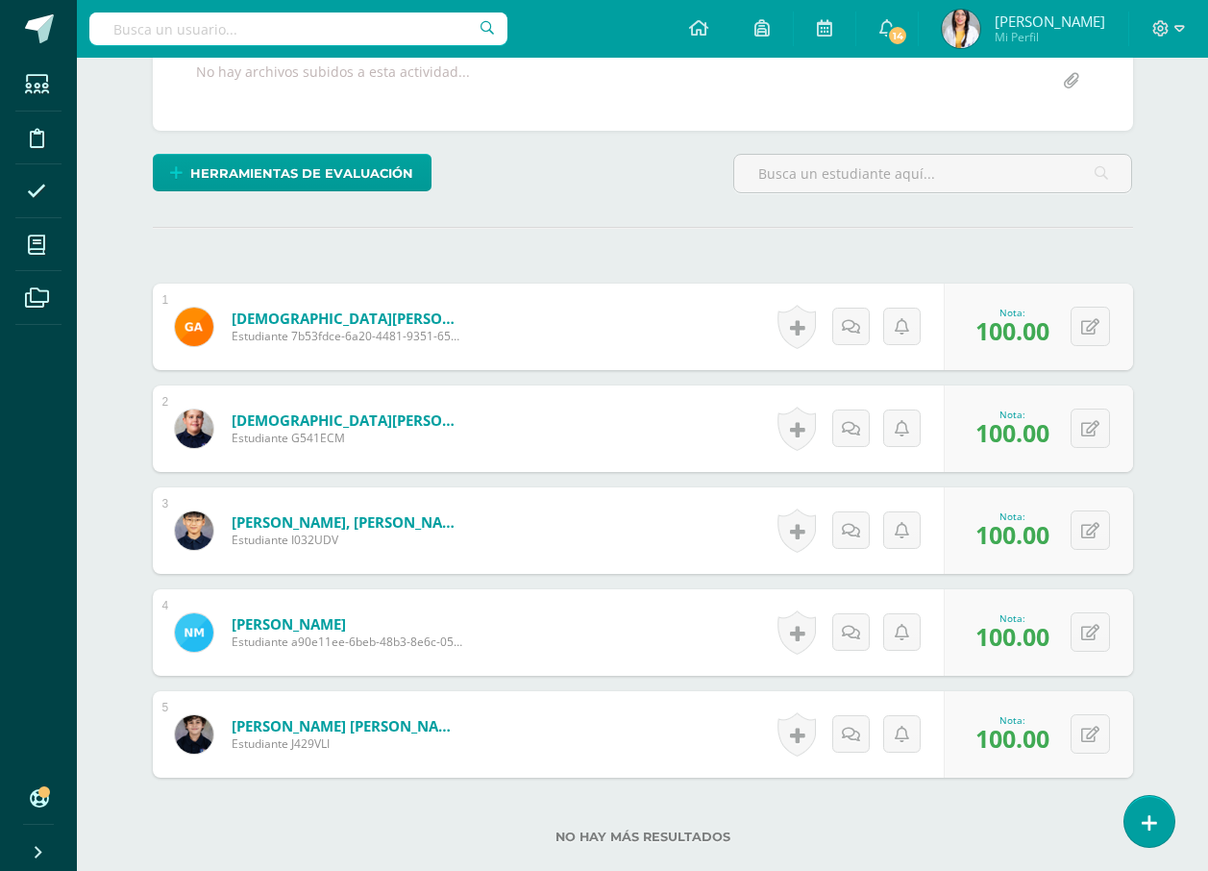
scroll to position [0, 0]
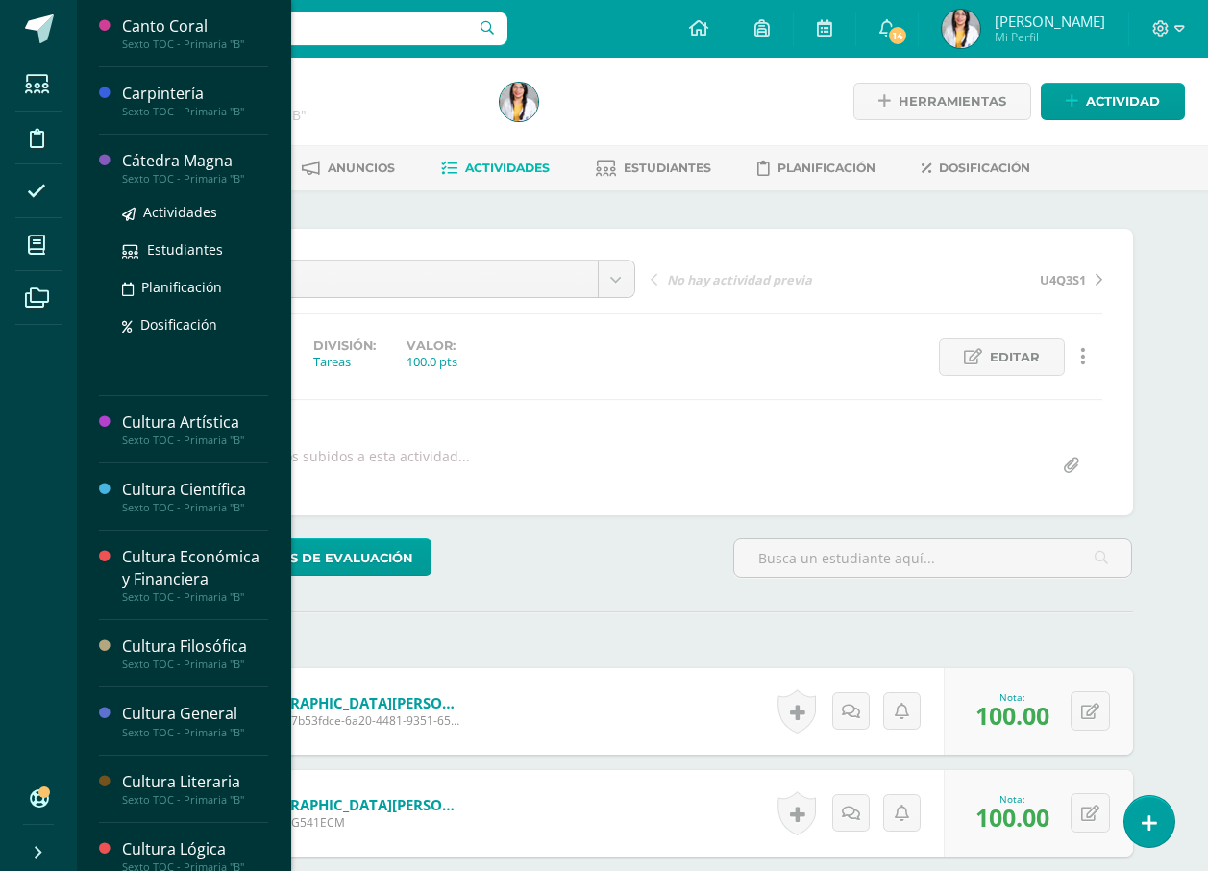
click at [183, 166] on div "Cátedra Magna" at bounding box center [195, 161] width 146 height 22
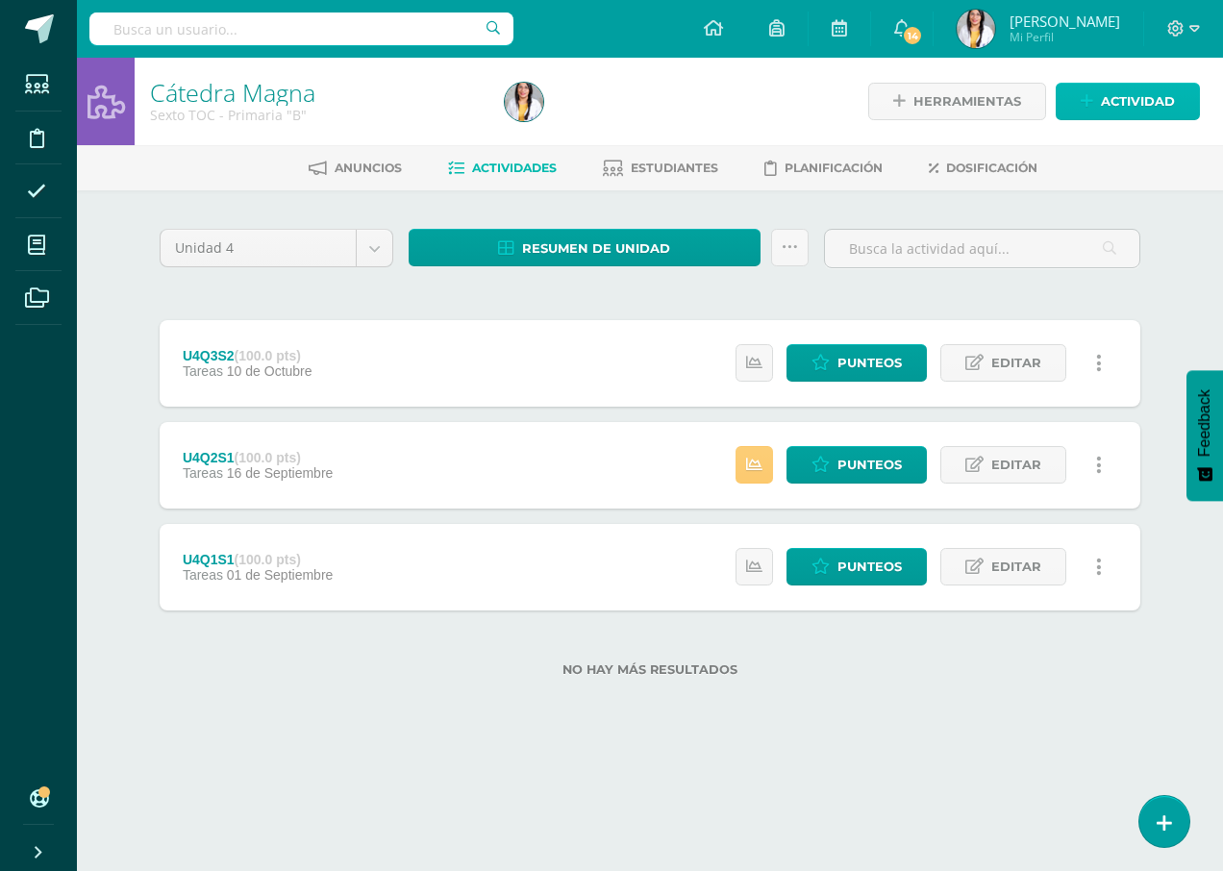
click at [1158, 108] on span "Actividad" at bounding box center [1138, 102] width 74 height 36
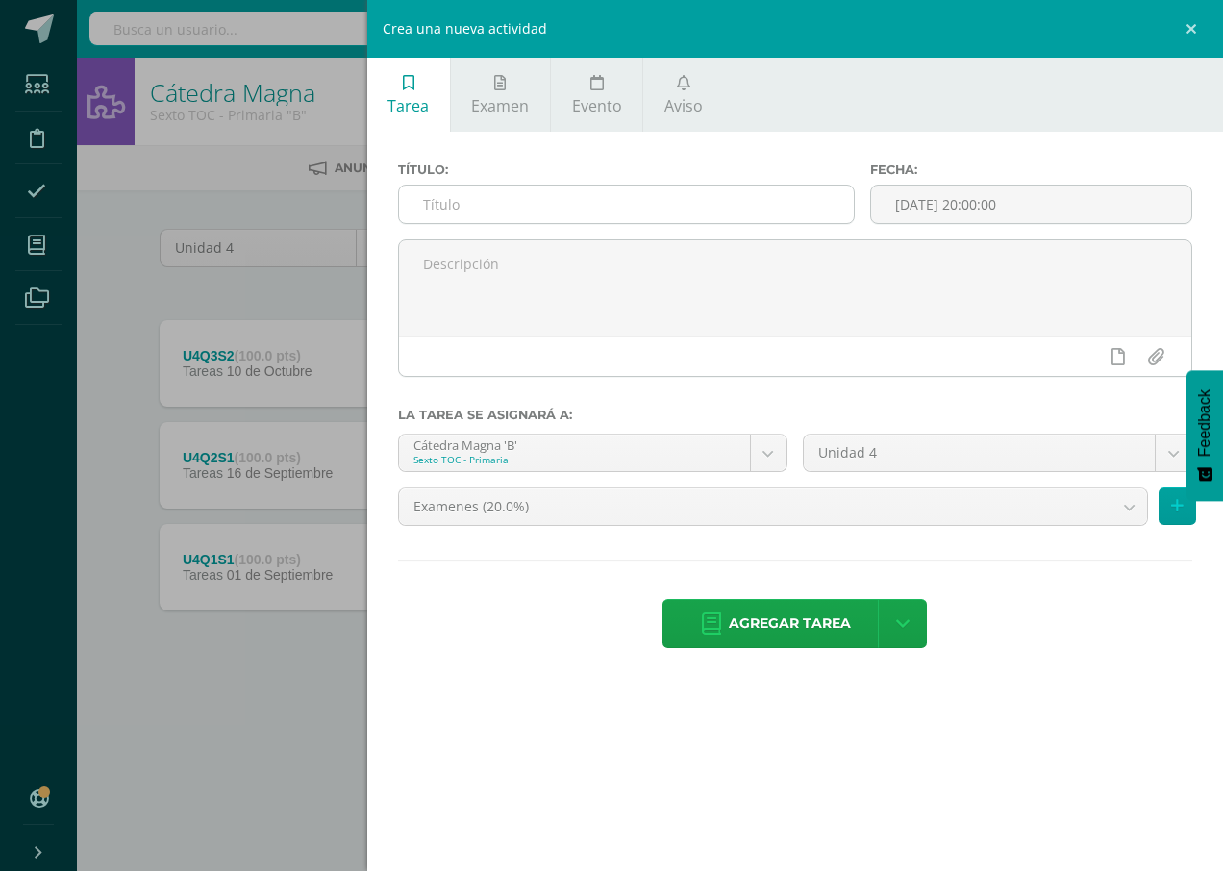
click at [848, 206] on input "text" at bounding box center [626, 204] width 455 height 37
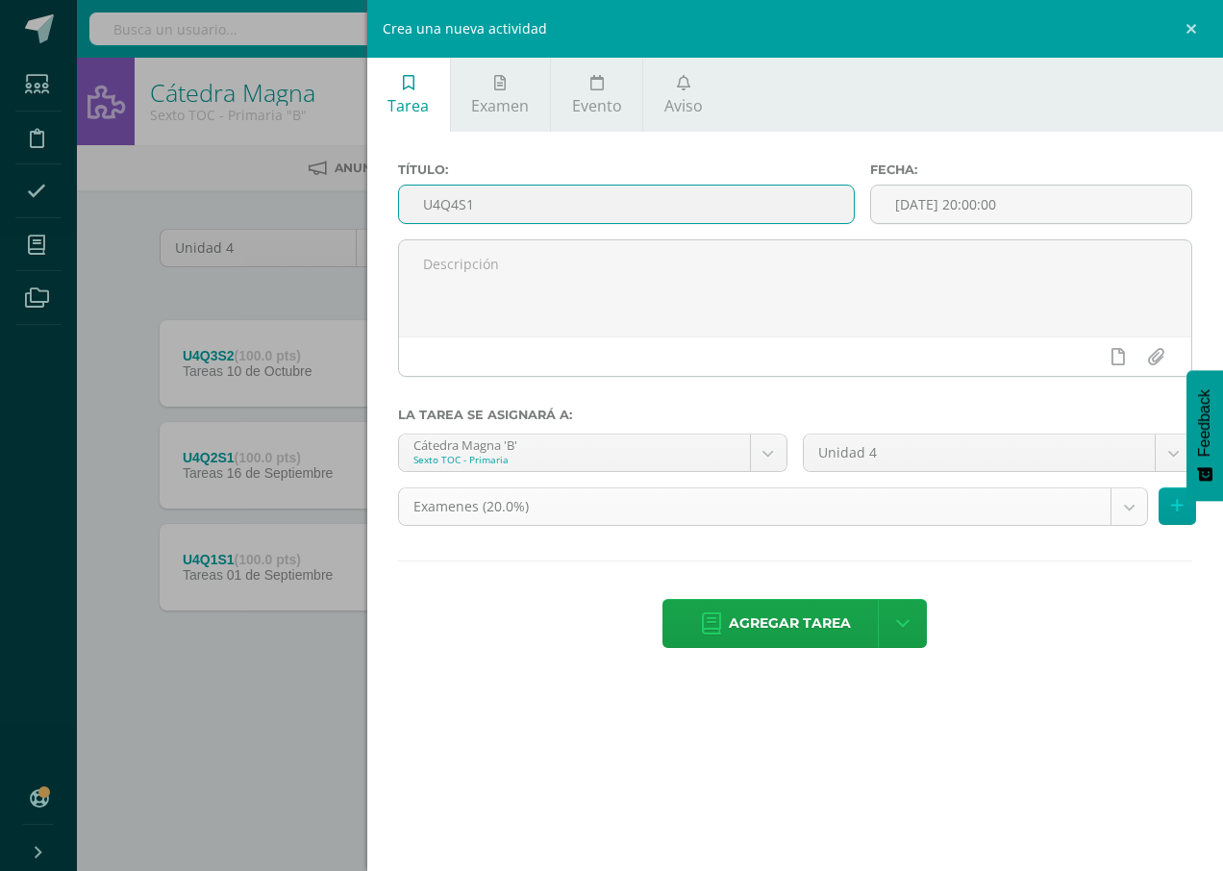
type input "U4Q4S1"
click at [980, 509] on body "Estudiantes Disciplina Asistencia Mis cursos Archivos Soporte Ayuda Reportar un…" at bounding box center [611, 369] width 1223 height 738
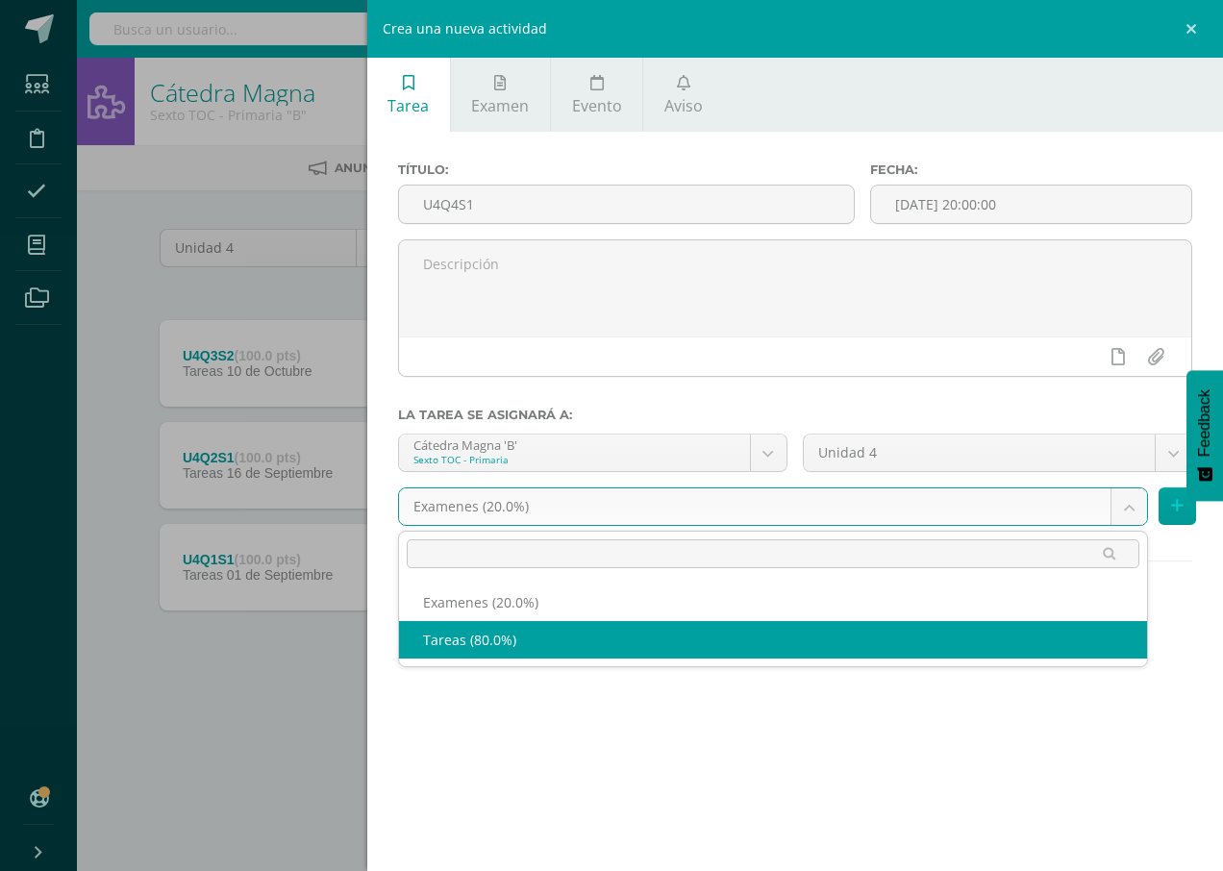
select select "139234"
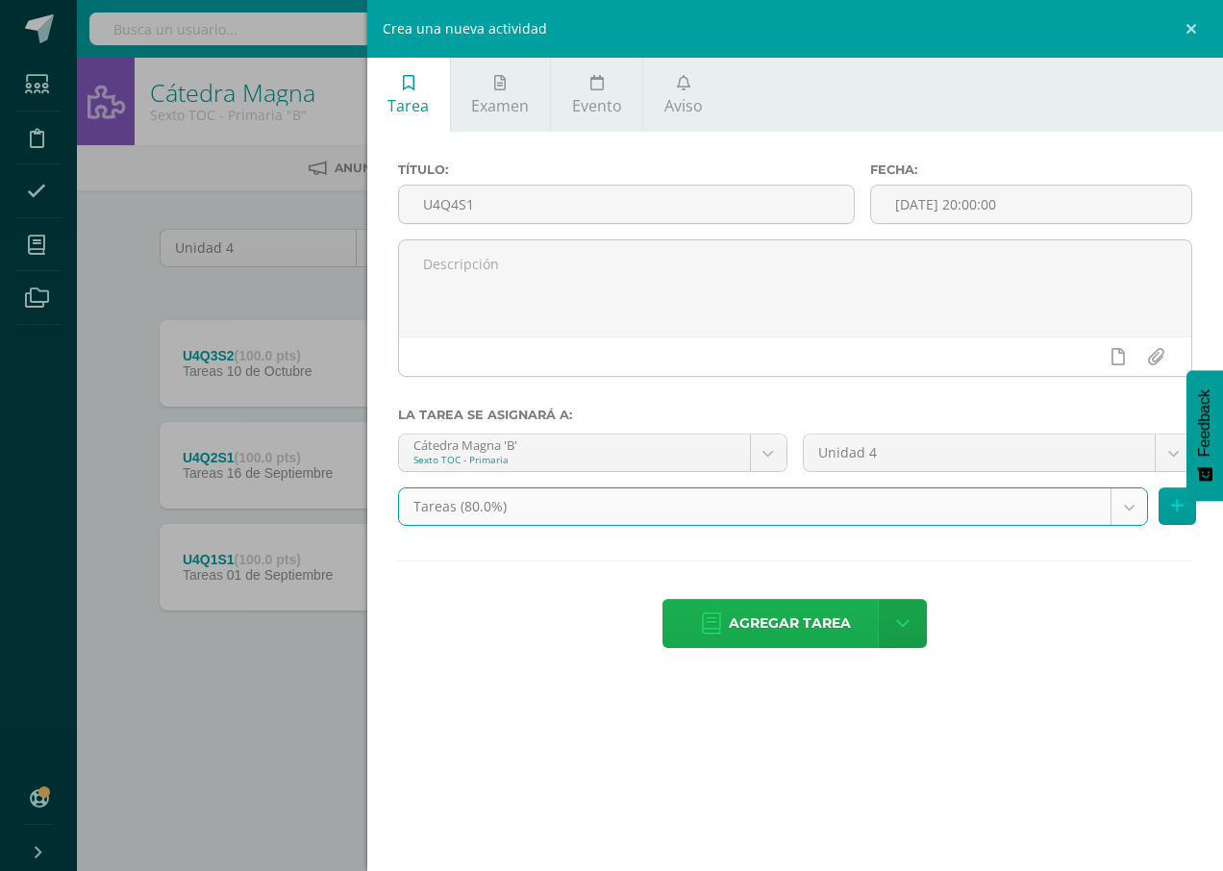
click at [818, 620] on span "Agregar tarea" at bounding box center [790, 623] width 122 height 47
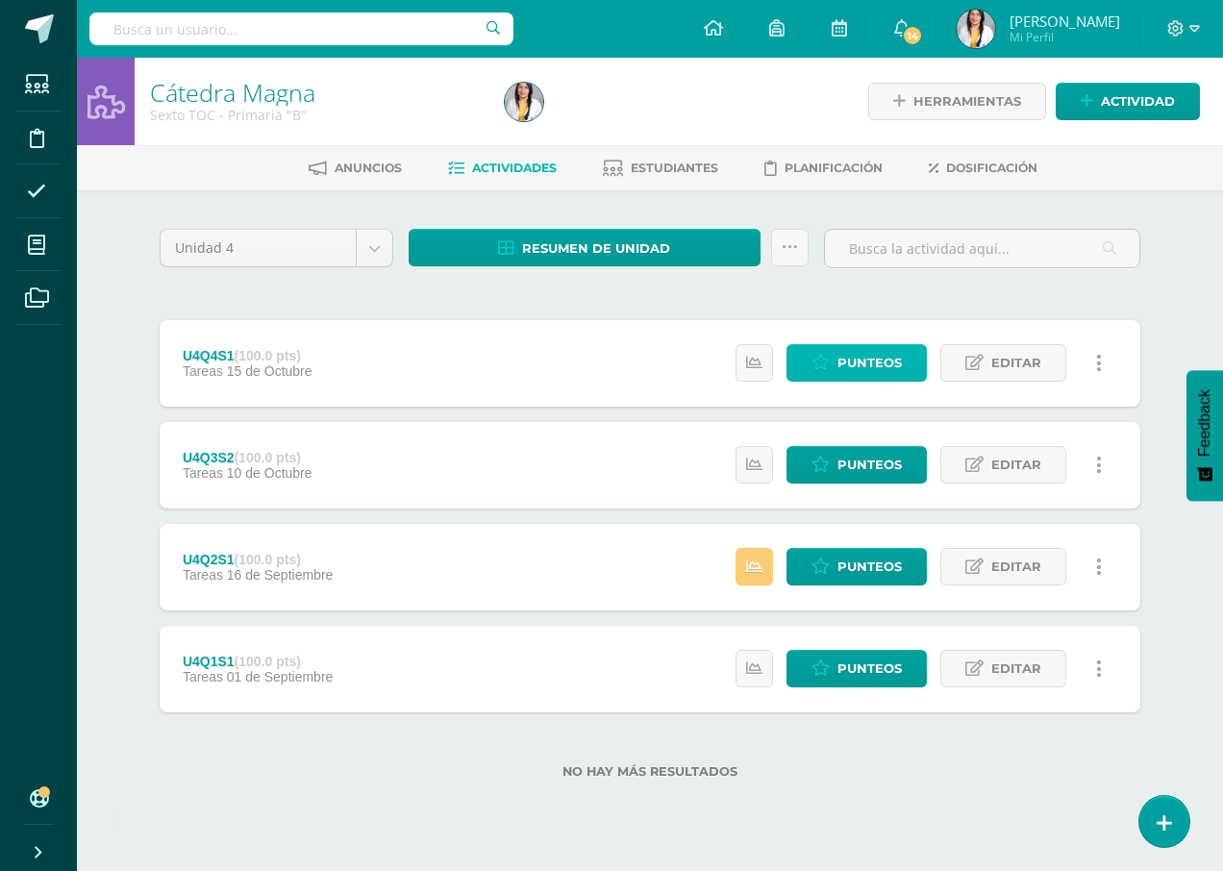
click at [878, 352] on span "Punteos" at bounding box center [869, 363] width 64 height 36
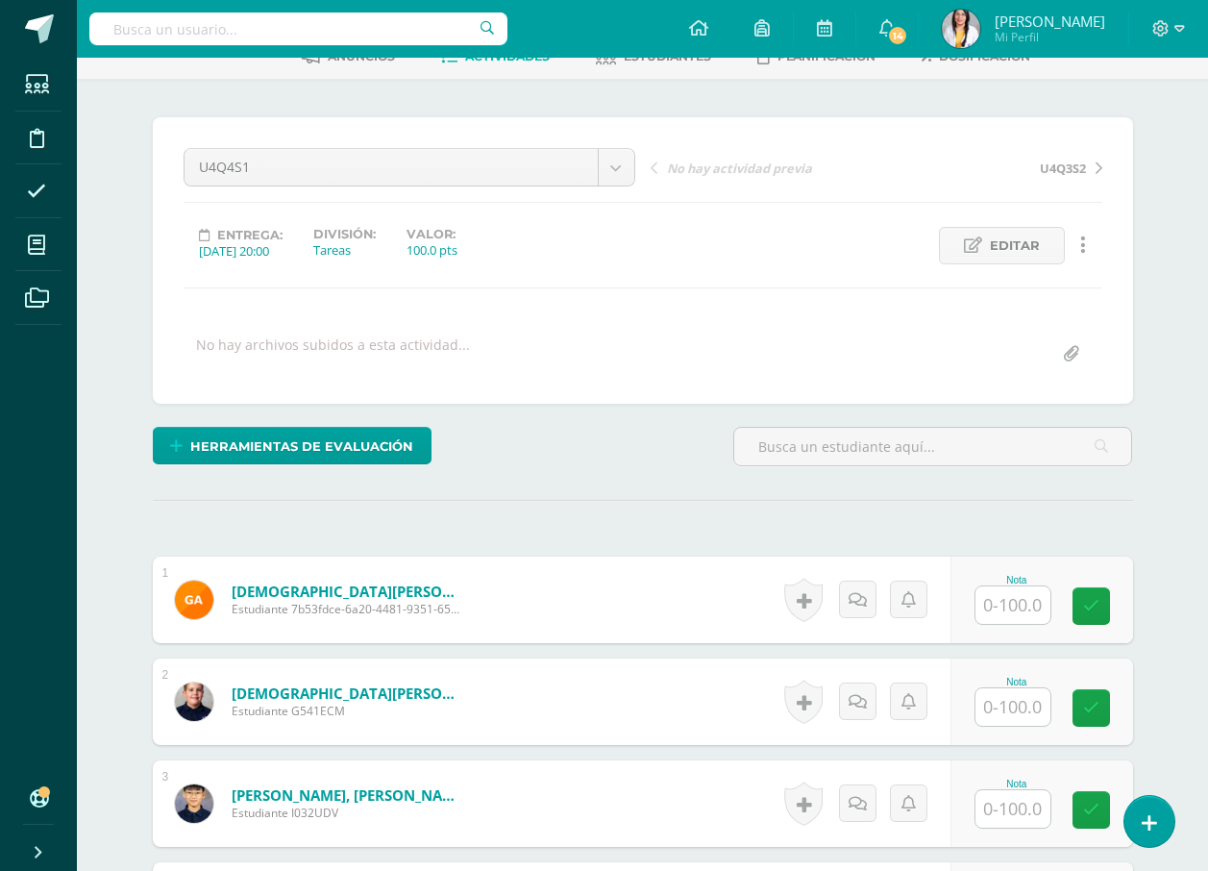
scroll to position [481, 0]
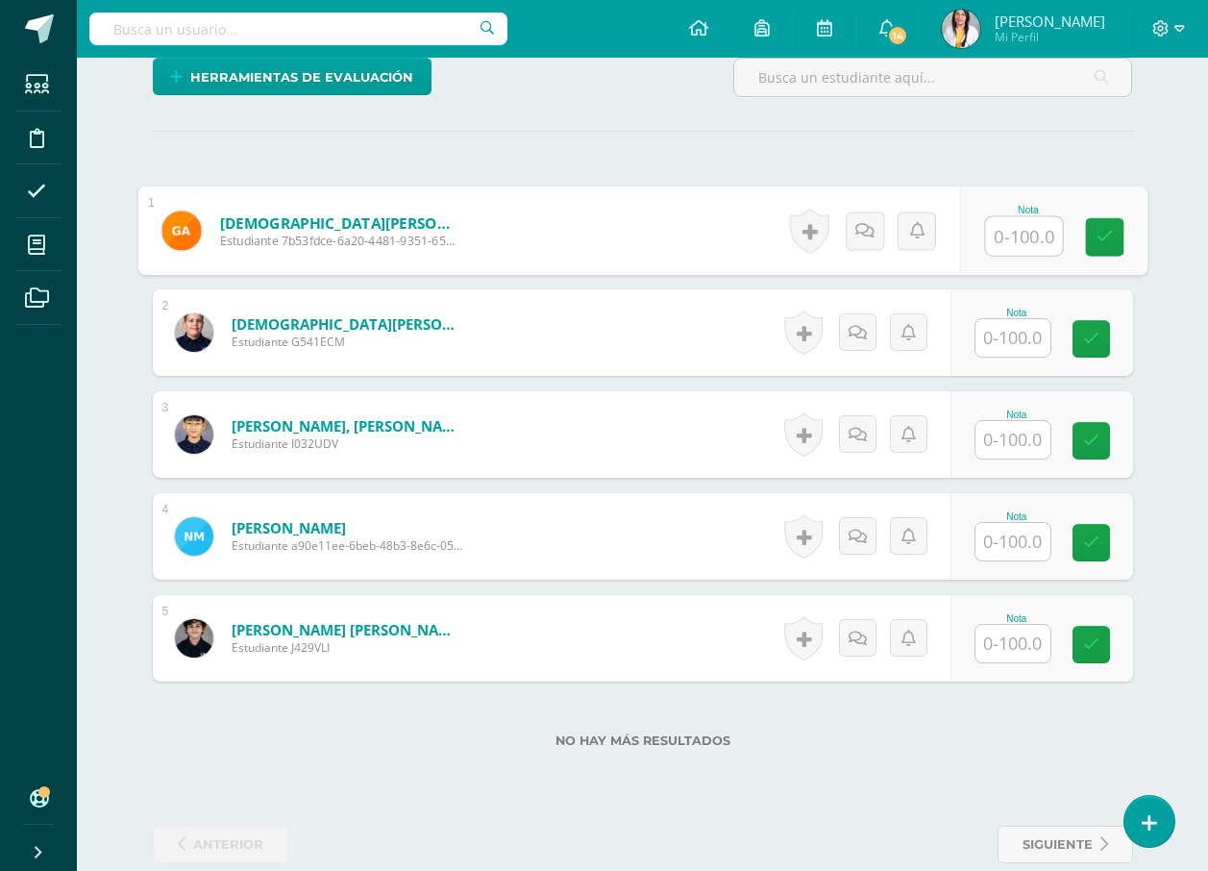
click at [1009, 234] on input "text" at bounding box center [1023, 236] width 77 height 38
type input "40"
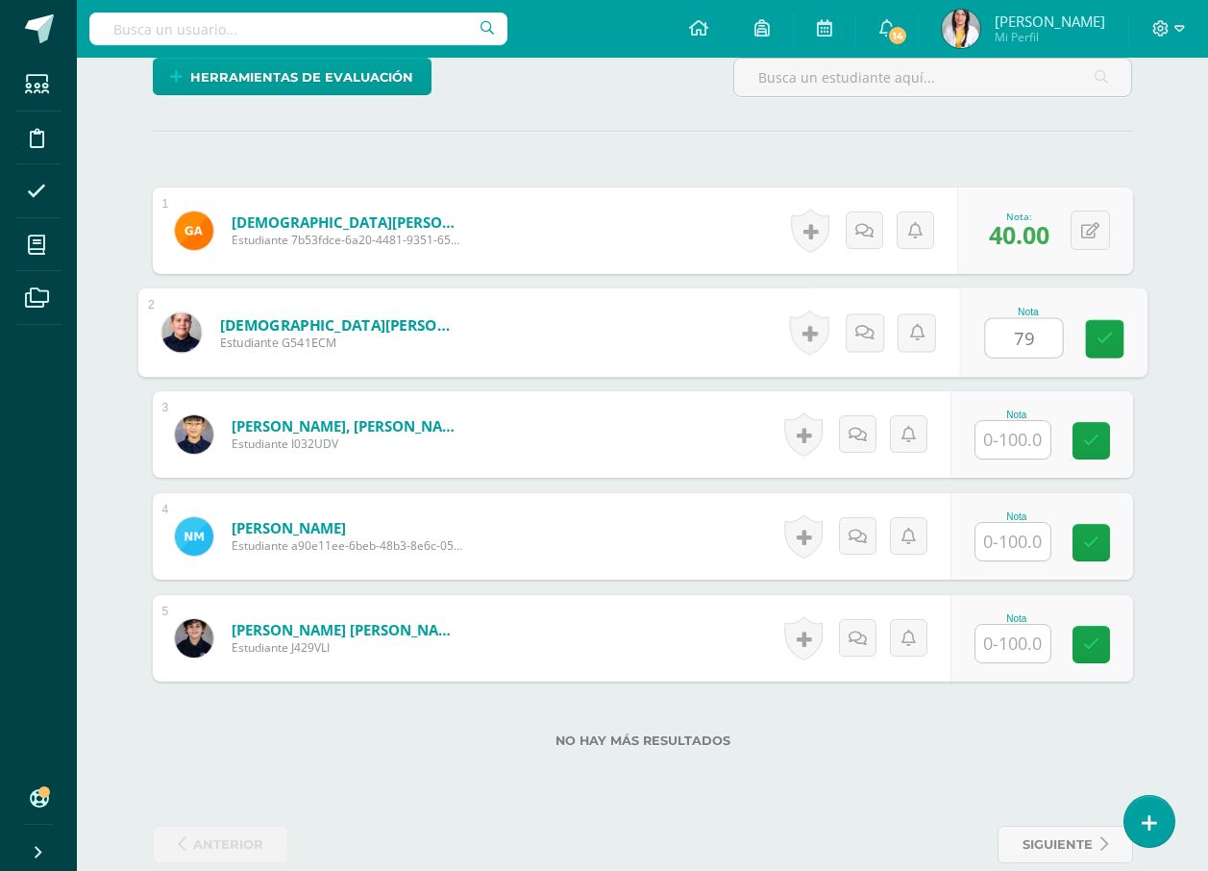
type input "79"
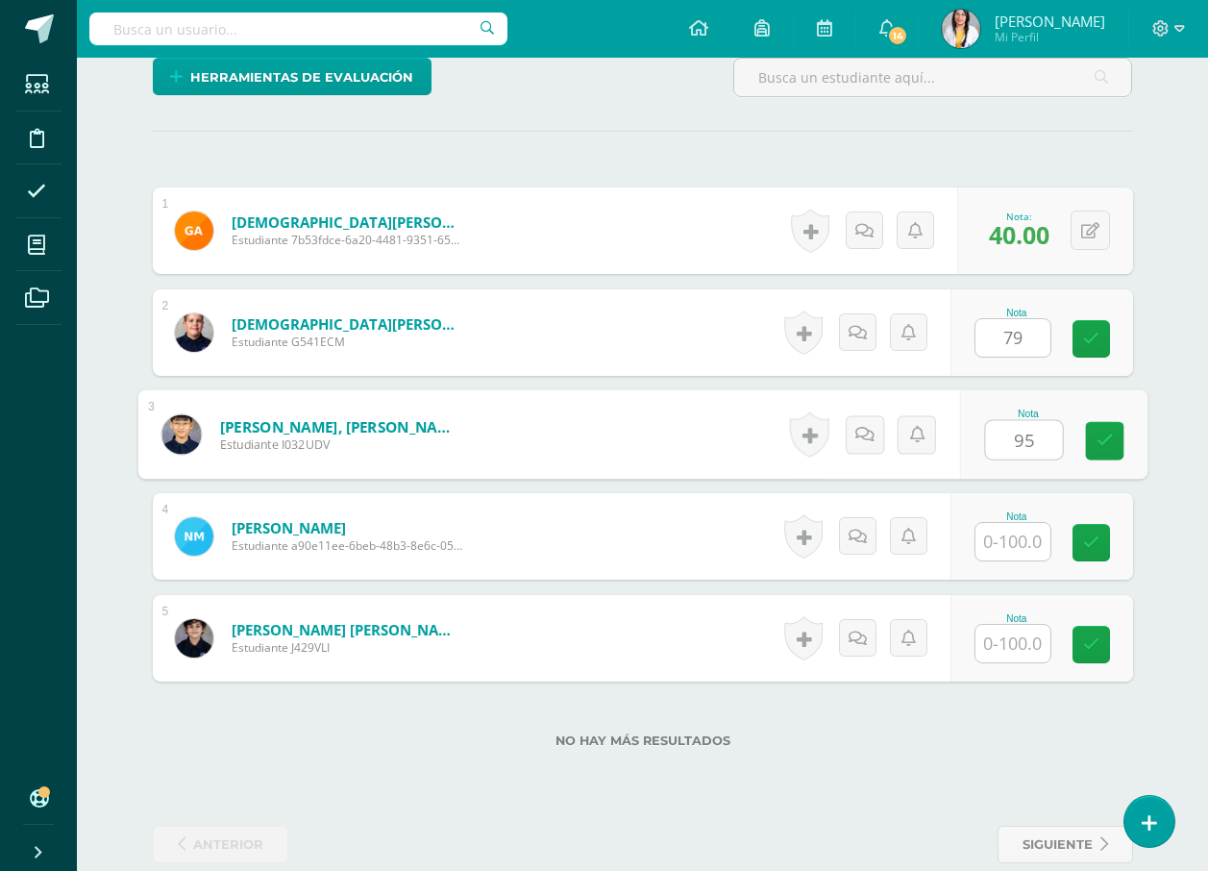
type input "95"
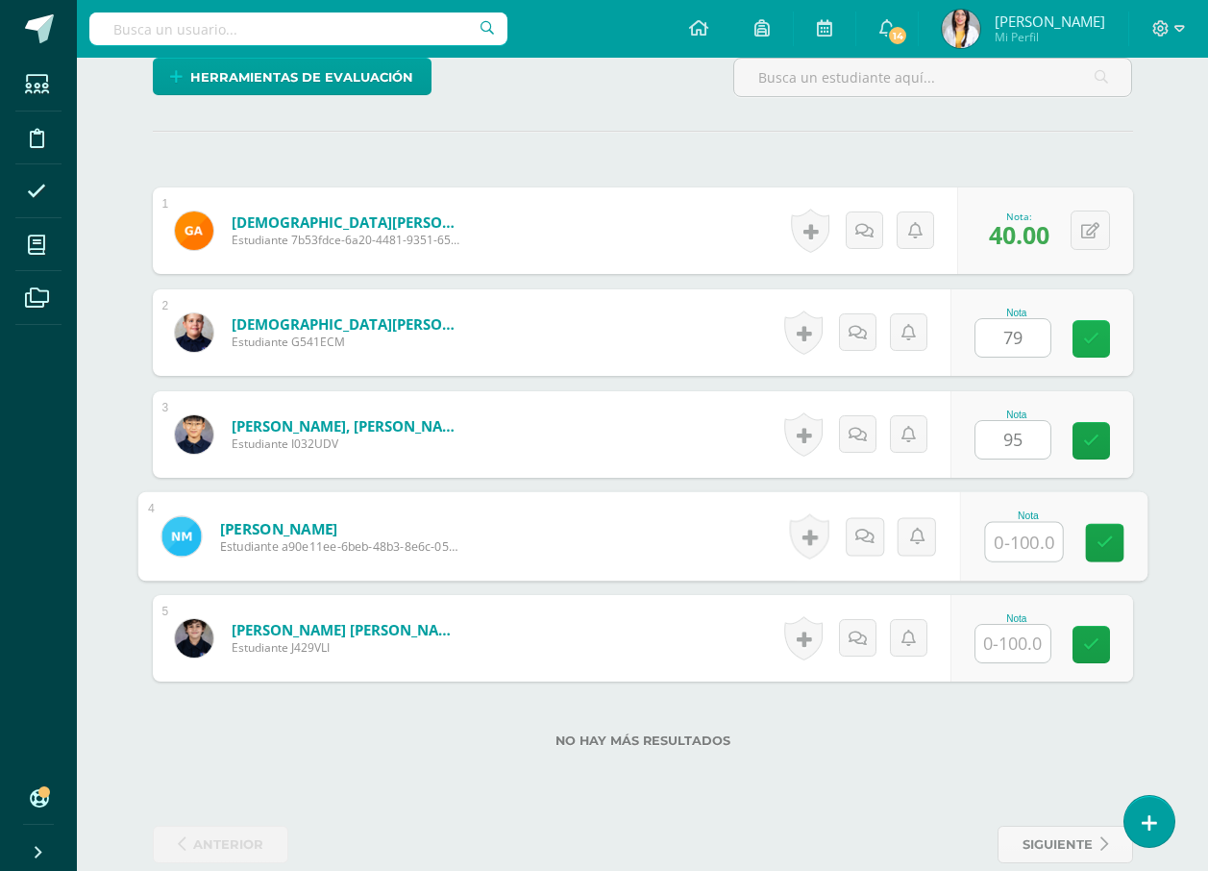
click at [1097, 342] on icon at bounding box center [1092, 339] width 16 height 16
click at [1095, 439] on icon at bounding box center [1092, 441] width 16 height 16
click at [1026, 542] on input "text" at bounding box center [1023, 542] width 77 height 38
type input "90"
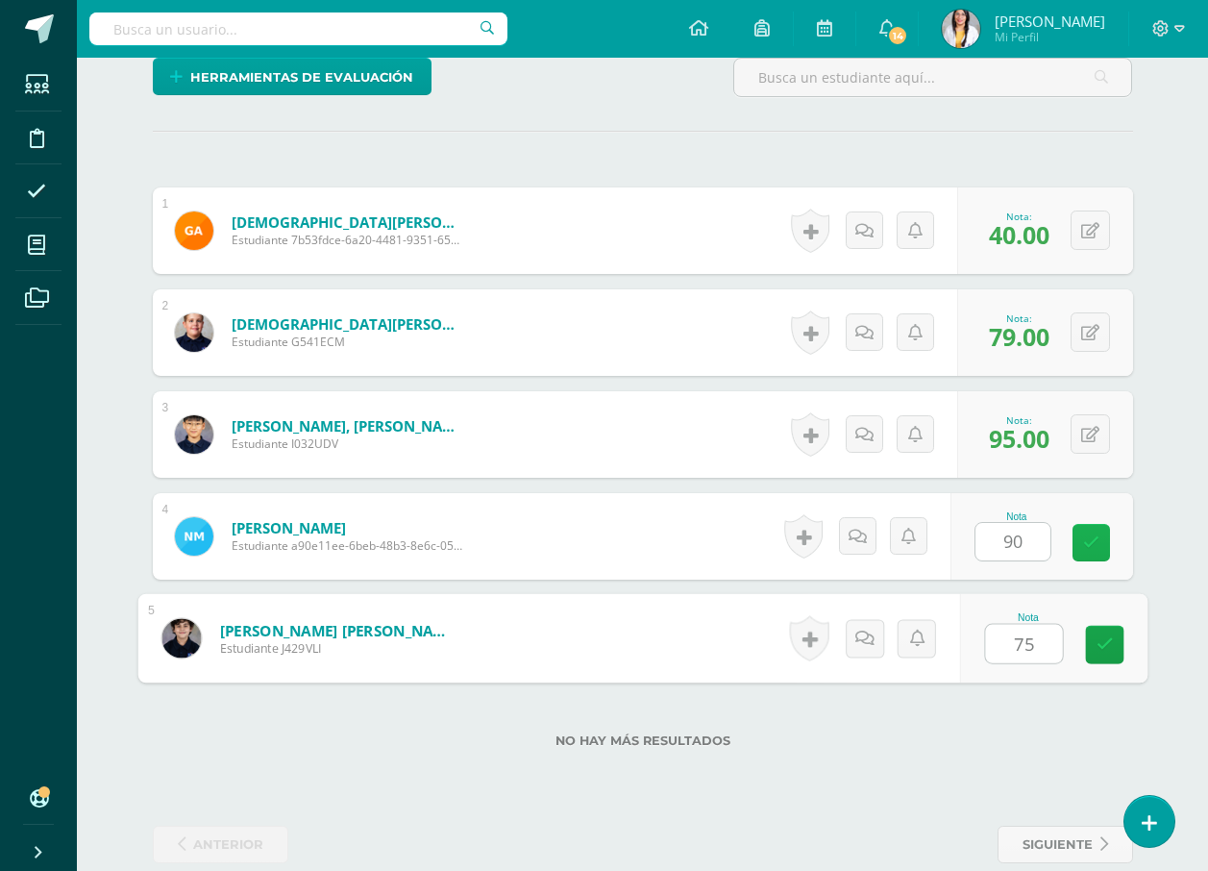
click at [1094, 542] on icon at bounding box center [1092, 543] width 16 height 16
click at [1084, 535] on icon at bounding box center [1092, 543] width 16 height 16
click at [1112, 640] on icon at bounding box center [1104, 644] width 17 height 16
click at [1085, 542] on icon at bounding box center [1092, 543] width 16 height 16
click at [1109, 644] on icon at bounding box center [1104, 644] width 17 height 16
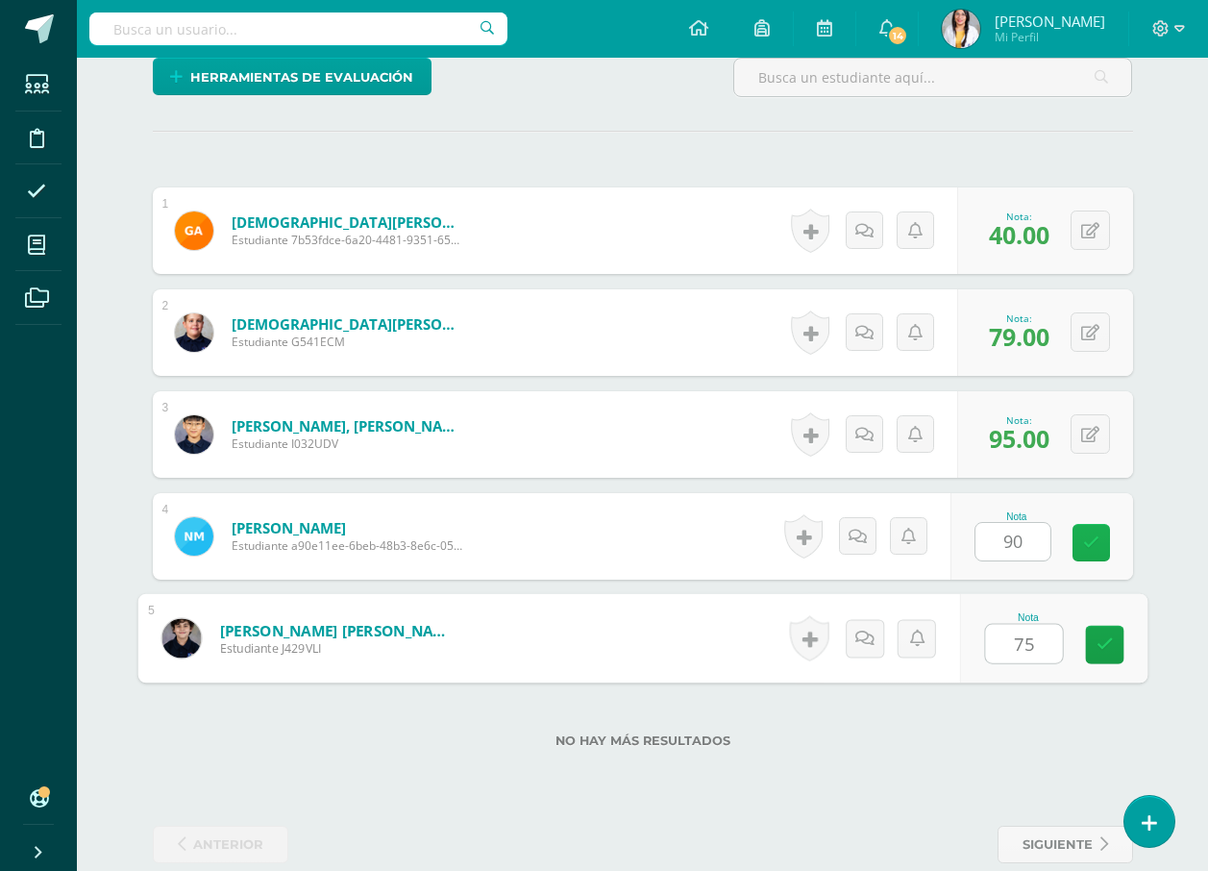
click at [1093, 552] on link at bounding box center [1091, 542] width 37 height 37
click at [1117, 649] on link at bounding box center [1104, 645] width 38 height 38
click at [1101, 548] on link at bounding box center [1091, 542] width 37 height 37
click at [1110, 651] on icon at bounding box center [1104, 644] width 17 height 16
type input "75"
